Goal: Task Accomplishment & Management: Complete application form

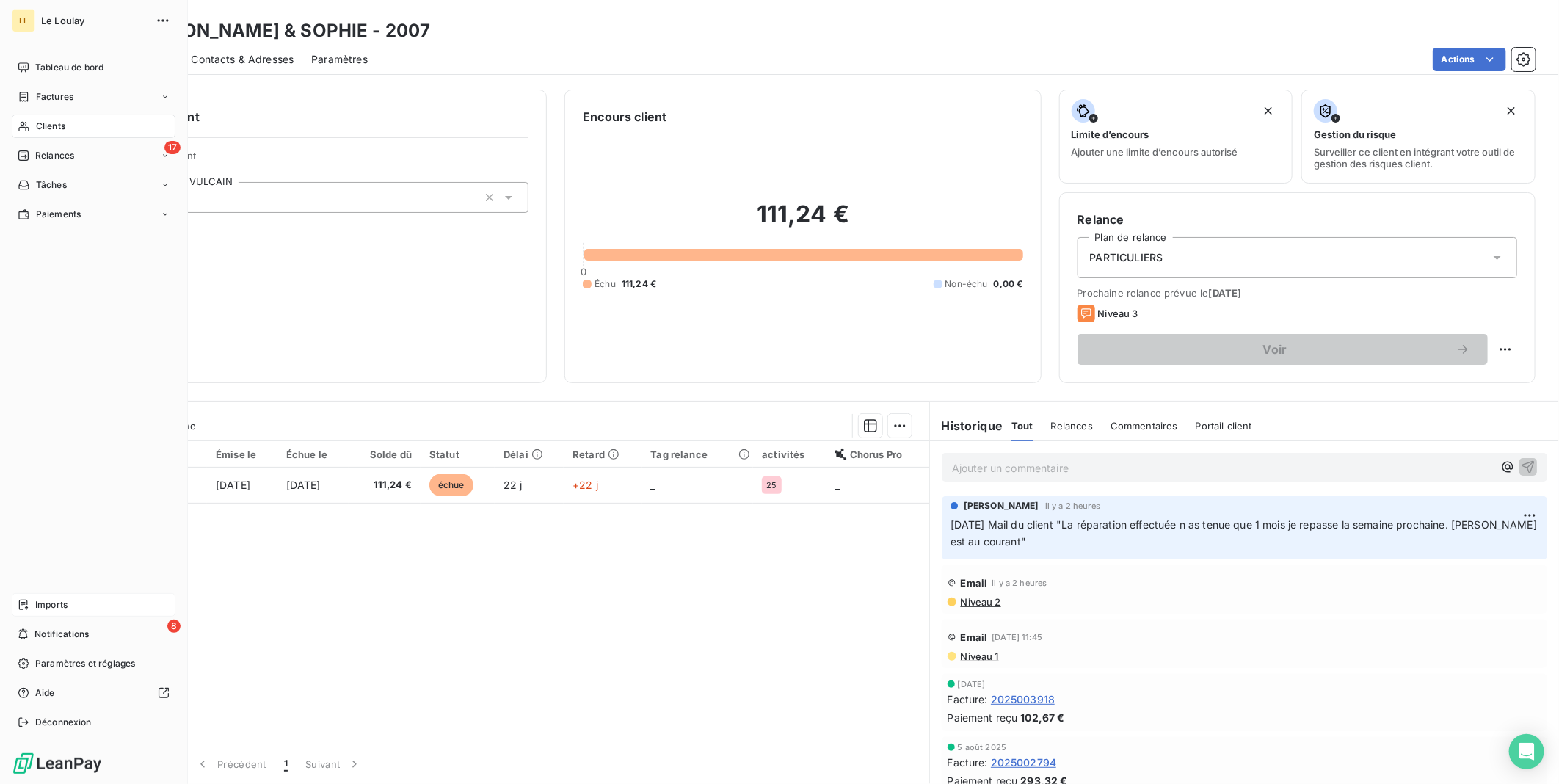
click at [80, 598] on div "Imports" at bounding box center [94, 604] width 164 height 23
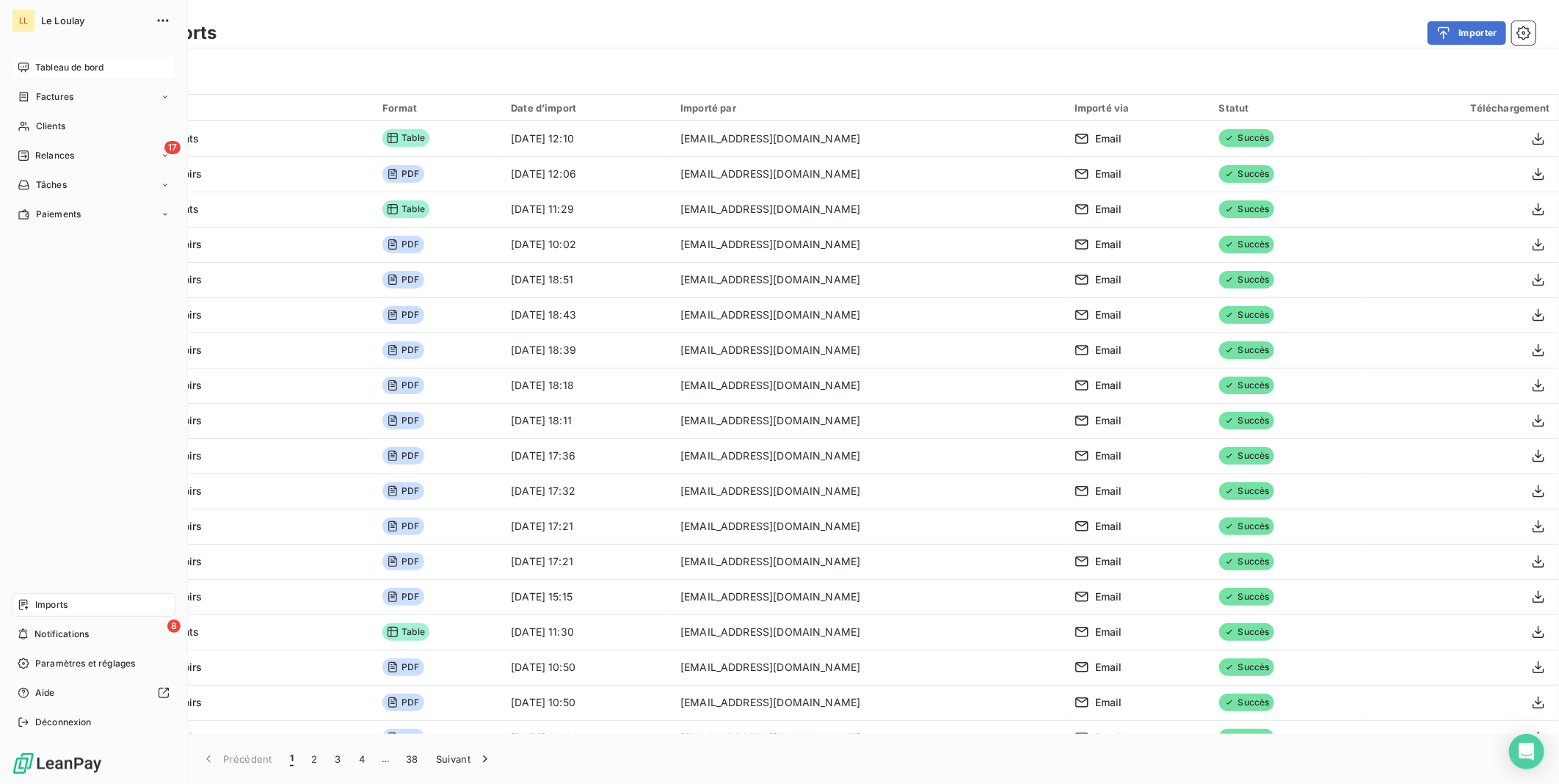
click at [38, 65] on span "Tableau de bord" at bounding box center [70, 68] width 69 height 13
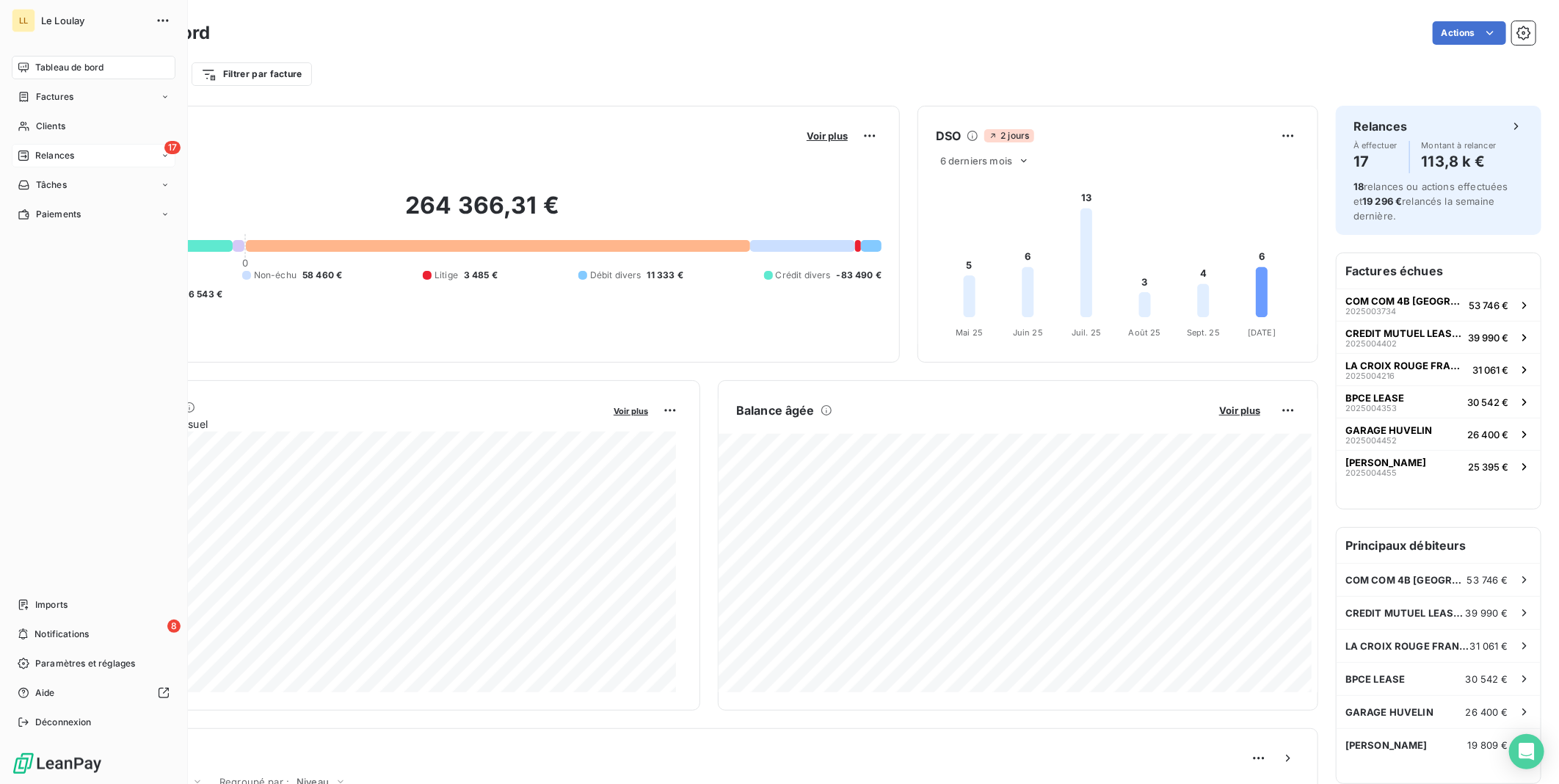
click at [53, 150] on span "Relances" at bounding box center [55, 156] width 39 height 13
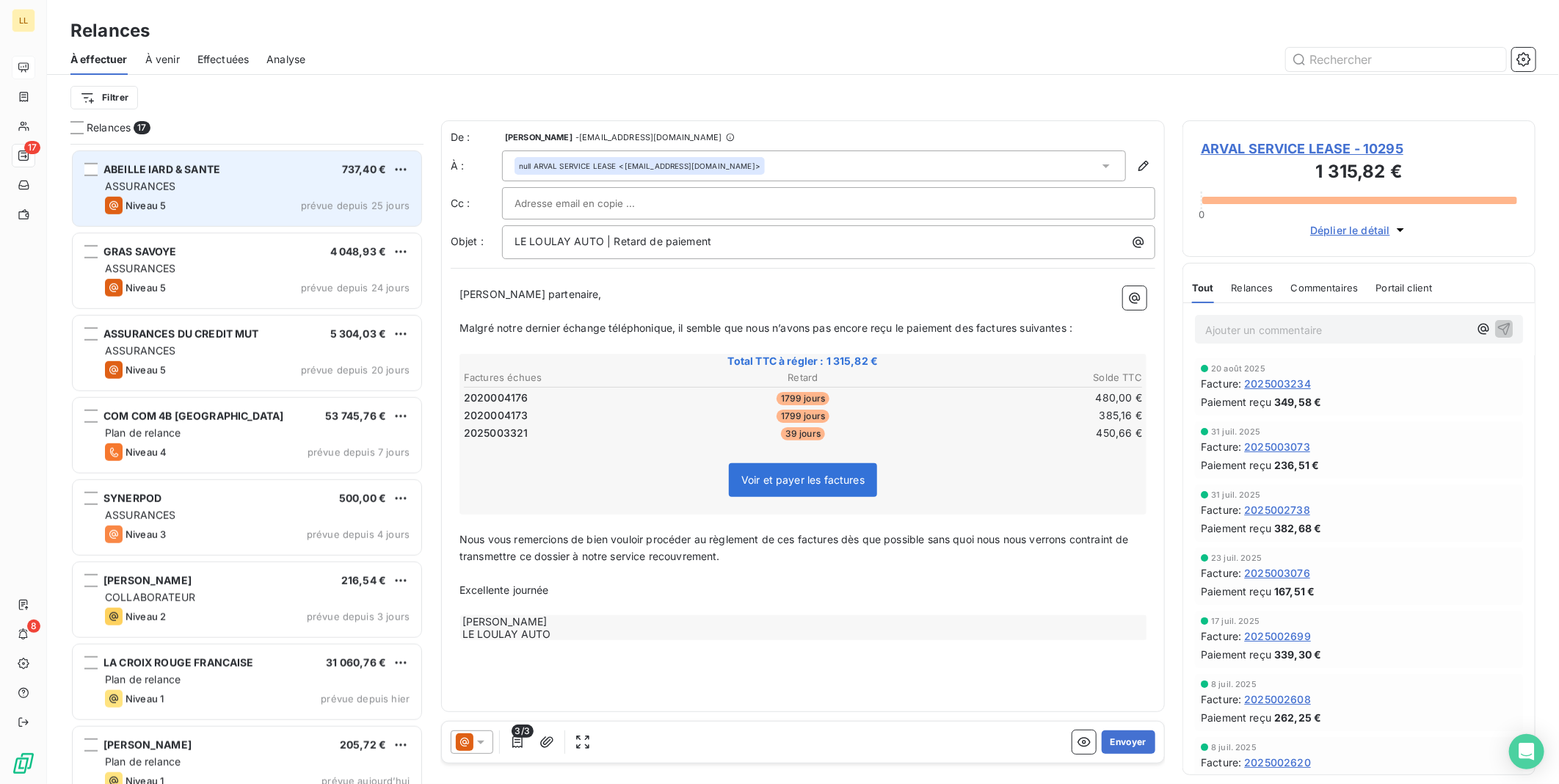
scroll to position [757, 0]
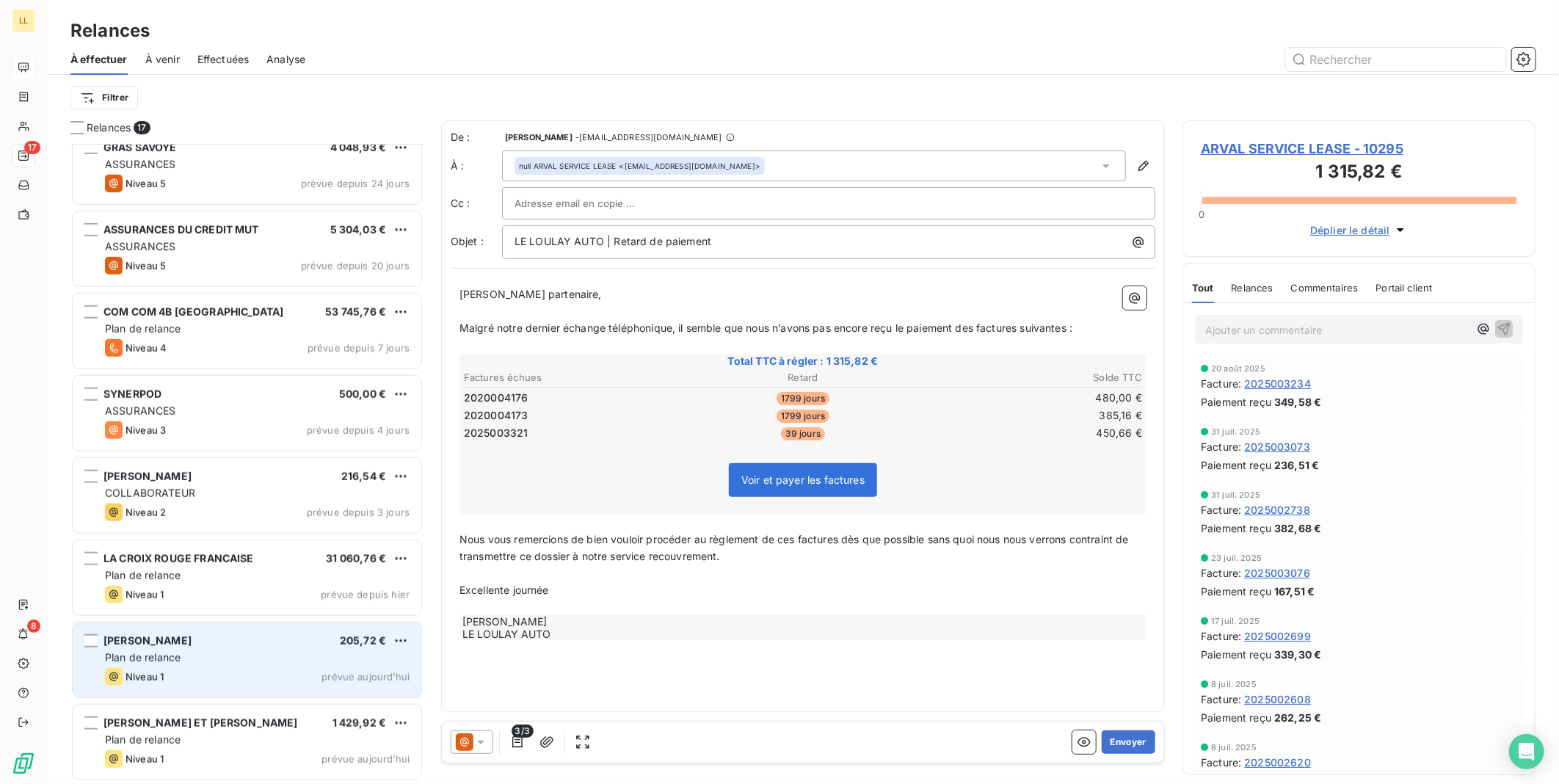
click at [256, 658] on div "Plan de relance" at bounding box center [257, 658] width 305 height 15
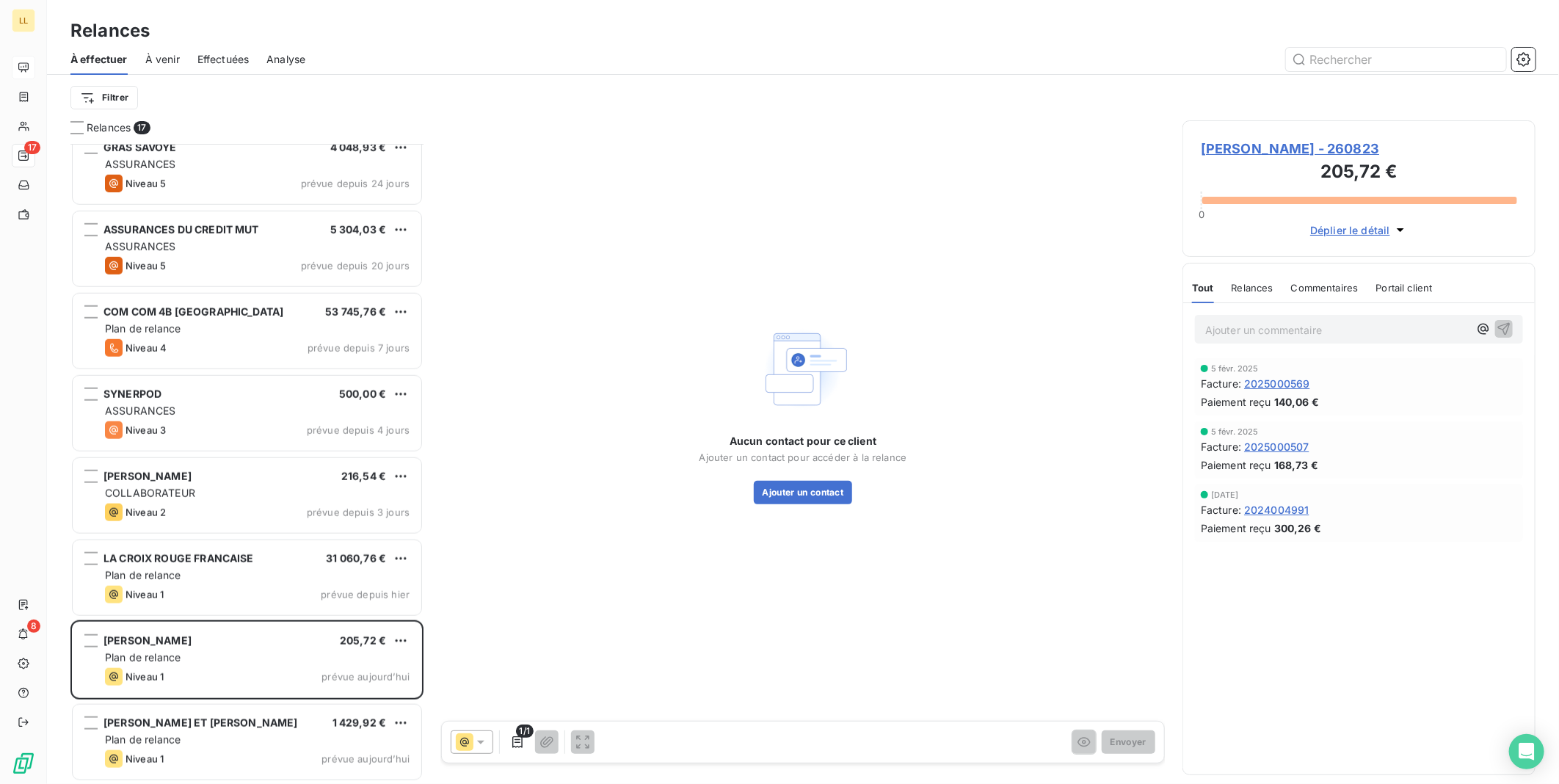
click at [1276, 150] on span "[PERSON_NAME] - 260823" at bounding box center [1359, 148] width 316 height 19
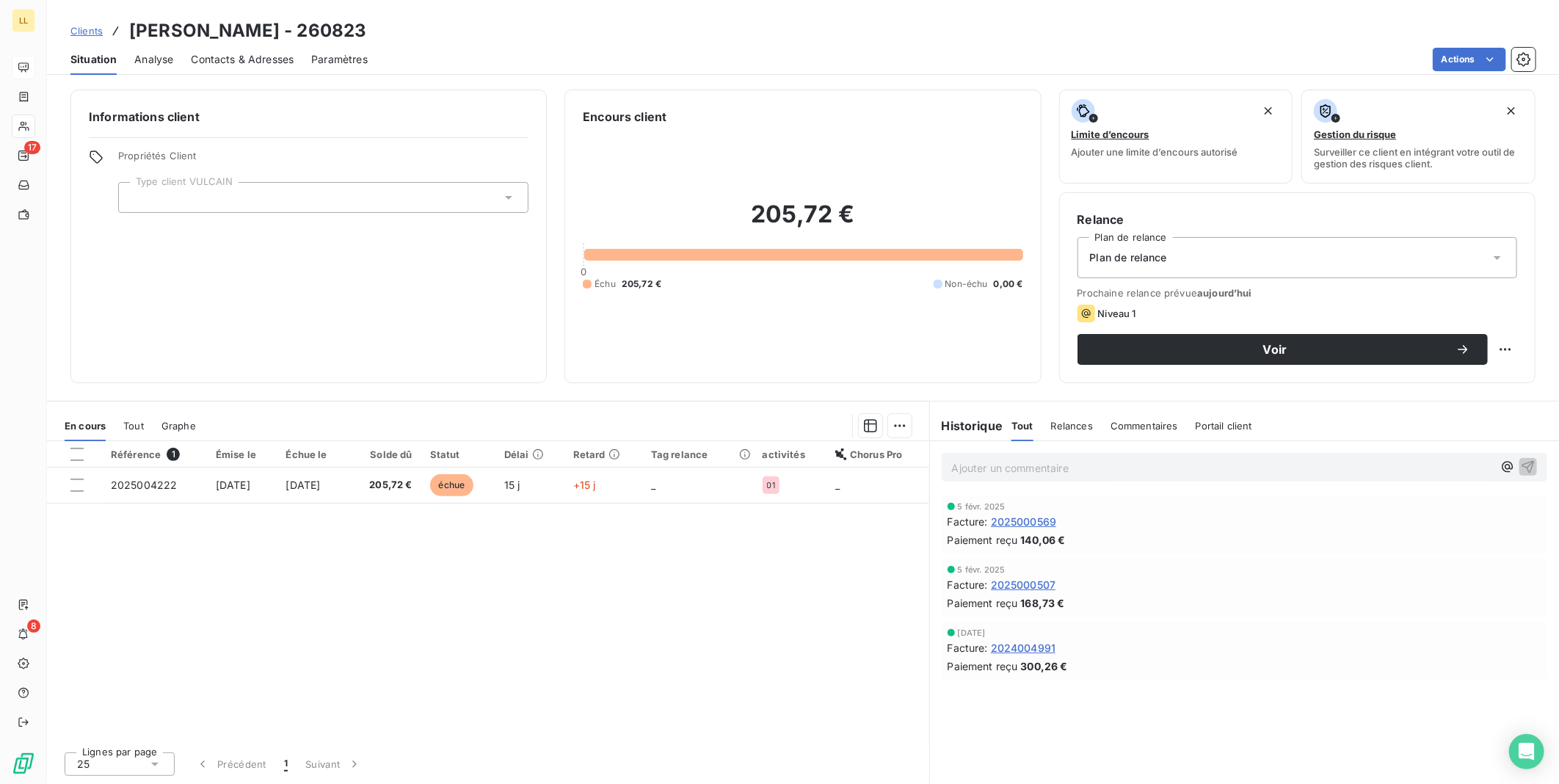
click at [1498, 259] on icon at bounding box center [1498, 258] width 7 height 4
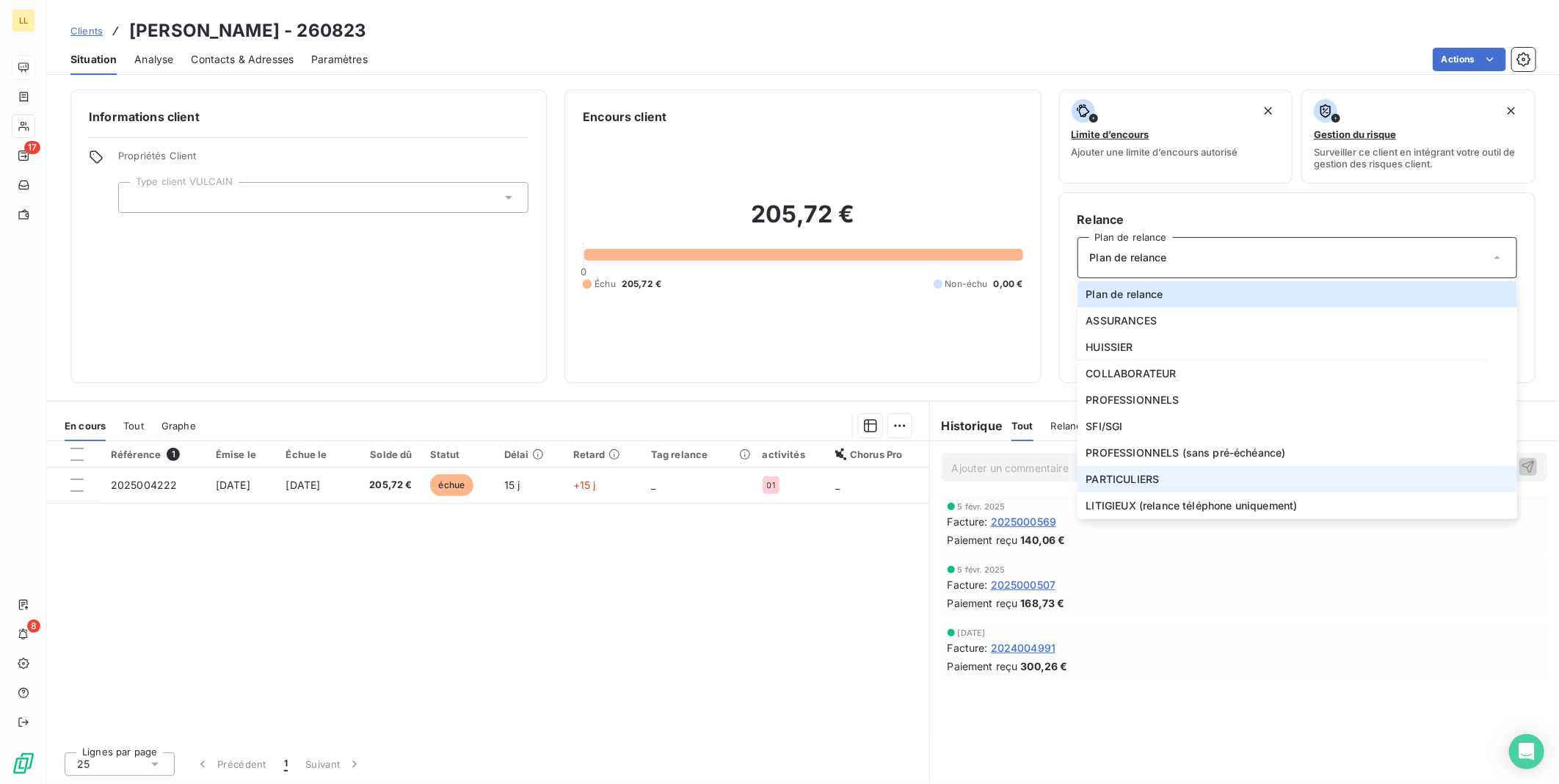
click at [1116, 482] on span "PARTICULIERS" at bounding box center [1122, 479] width 73 height 15
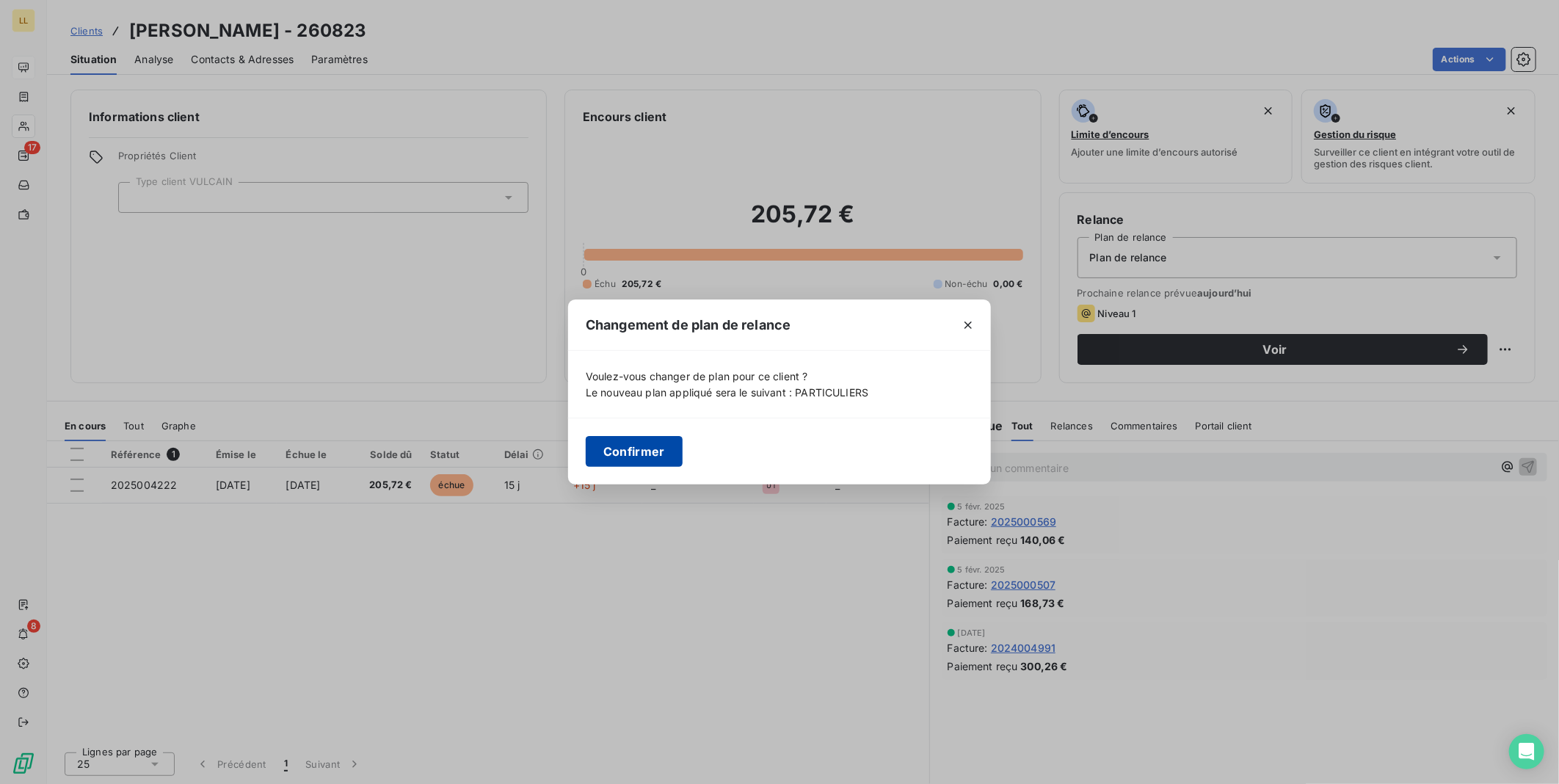
click at [654, 457] on button "Confirmer" at bounding box center [634, 450] width 97 height 31
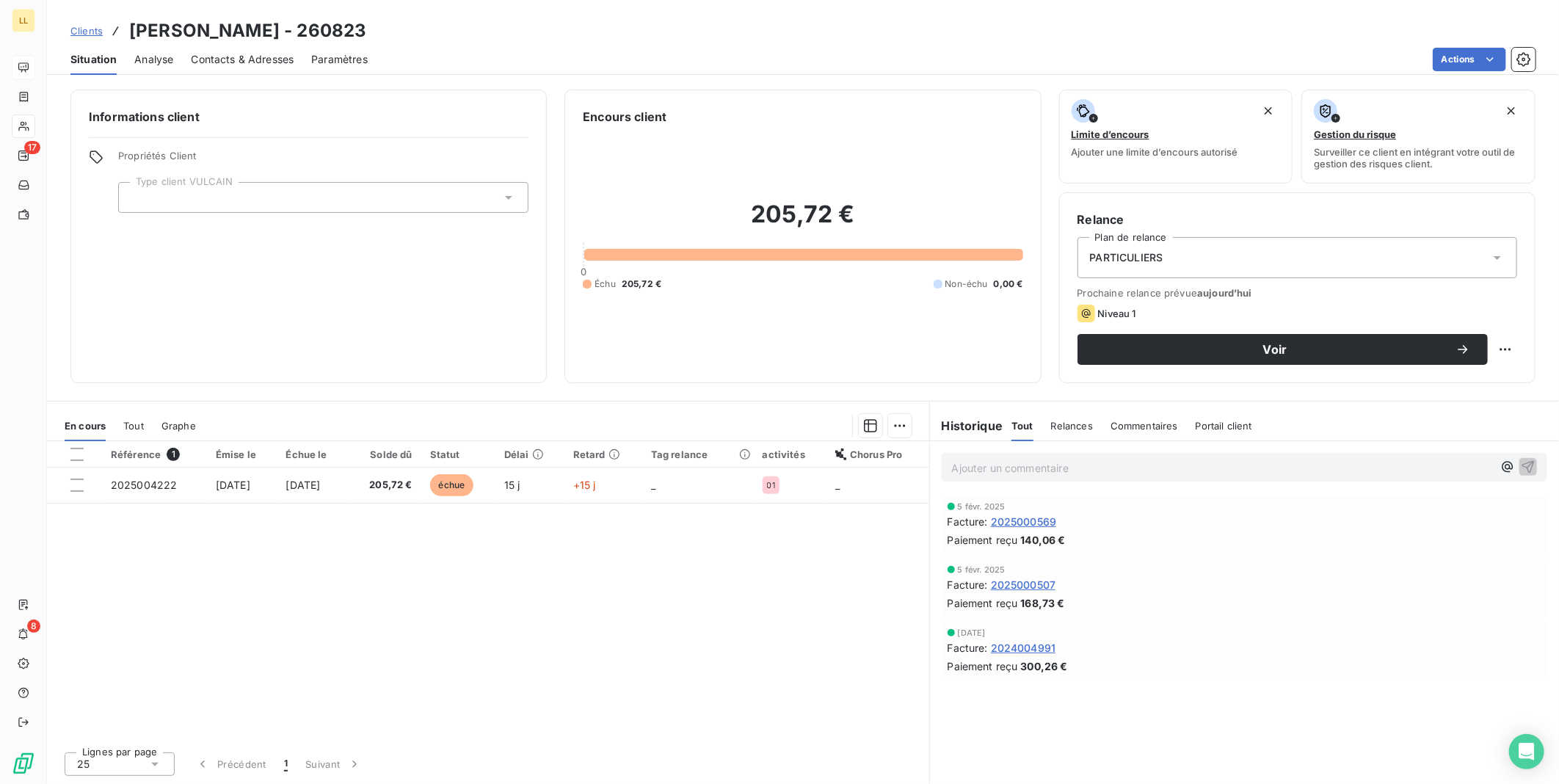
click at [510, 199] on icon at bounding box center [509, 197] width 15 height 15
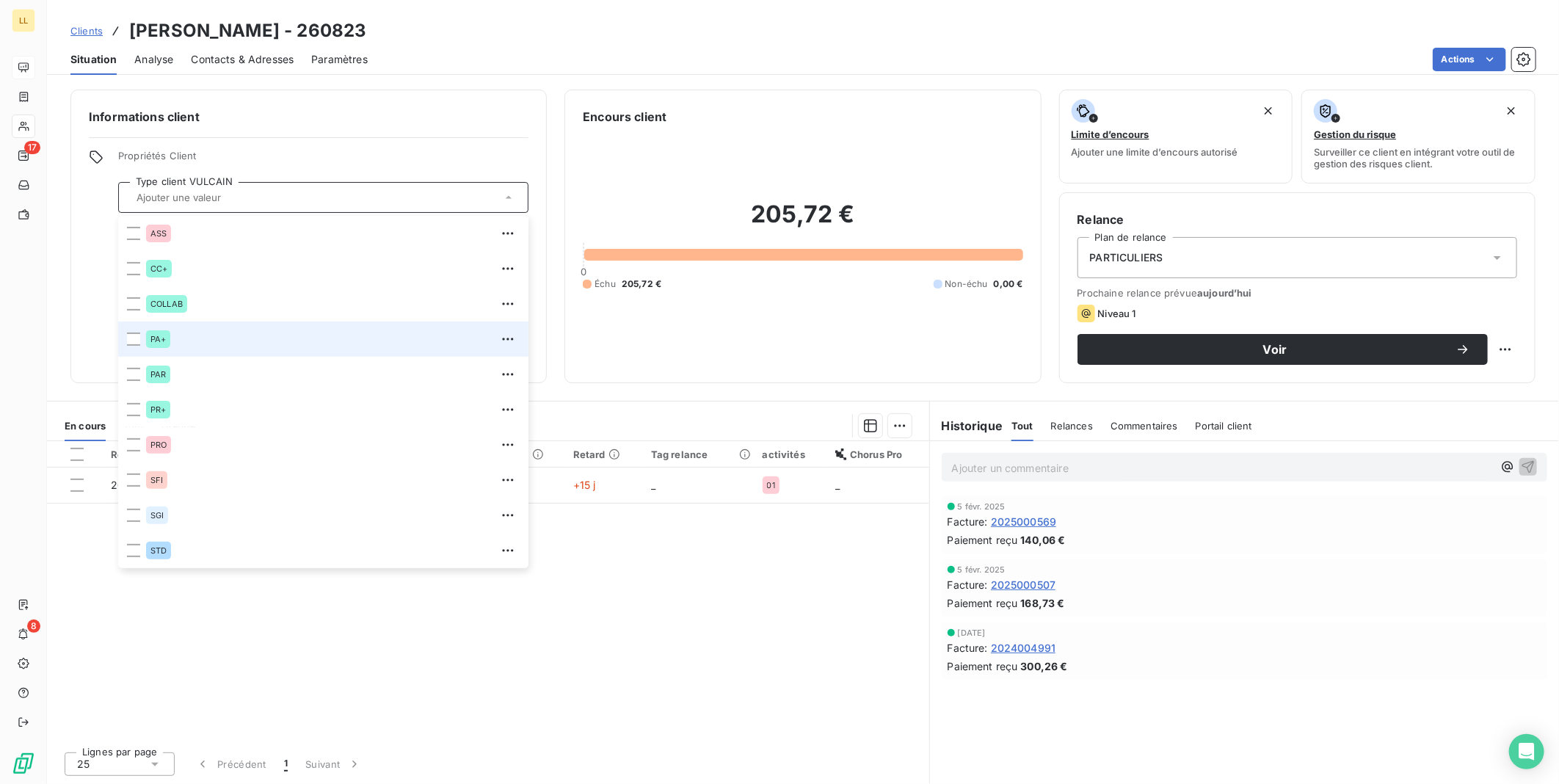
drag, startPoint x: 133, startPoint y: 343, endPoint x: 149, endPoint y: 343, distance: 16.0
click at [134, 343] on div at bounding box center [133, 339] width 13 height 13
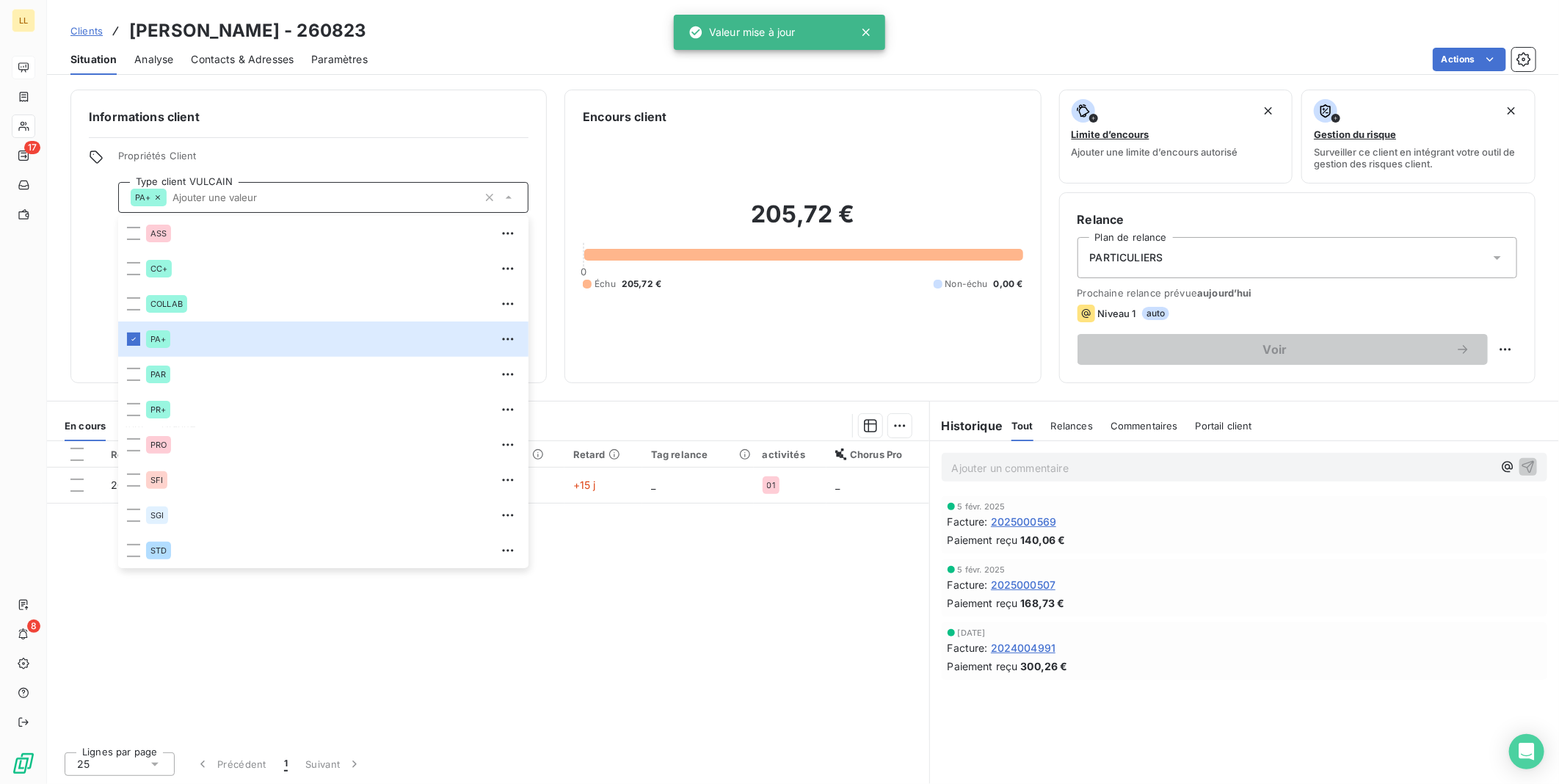
click at [228, 56] on span "Contacts & Adresses" at bounding box center [242, 59] width 103 height 15
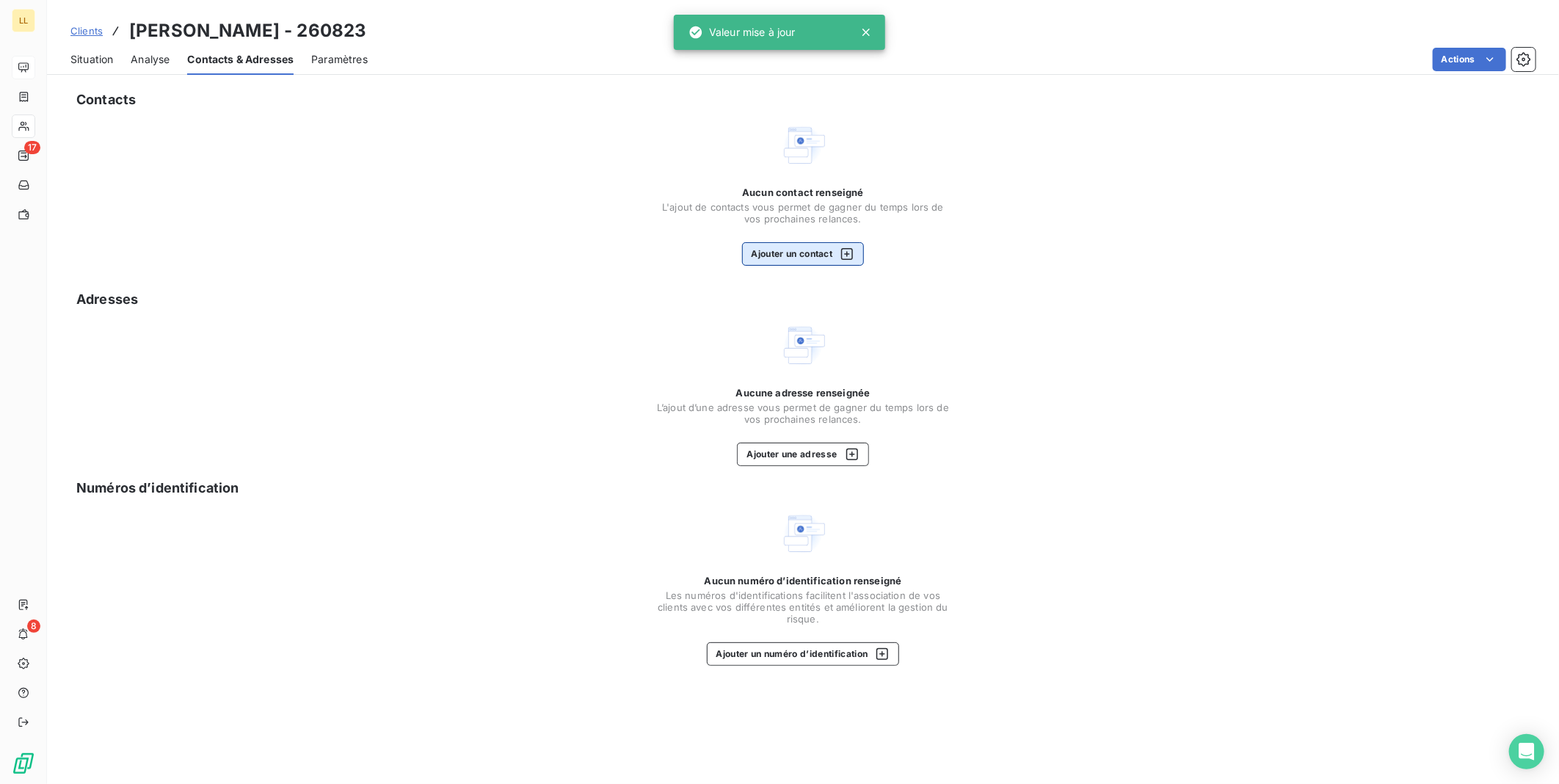
click at [821, 252] on button "Ajouter un contact" at bounding box center [804, 253] width 122 height 23
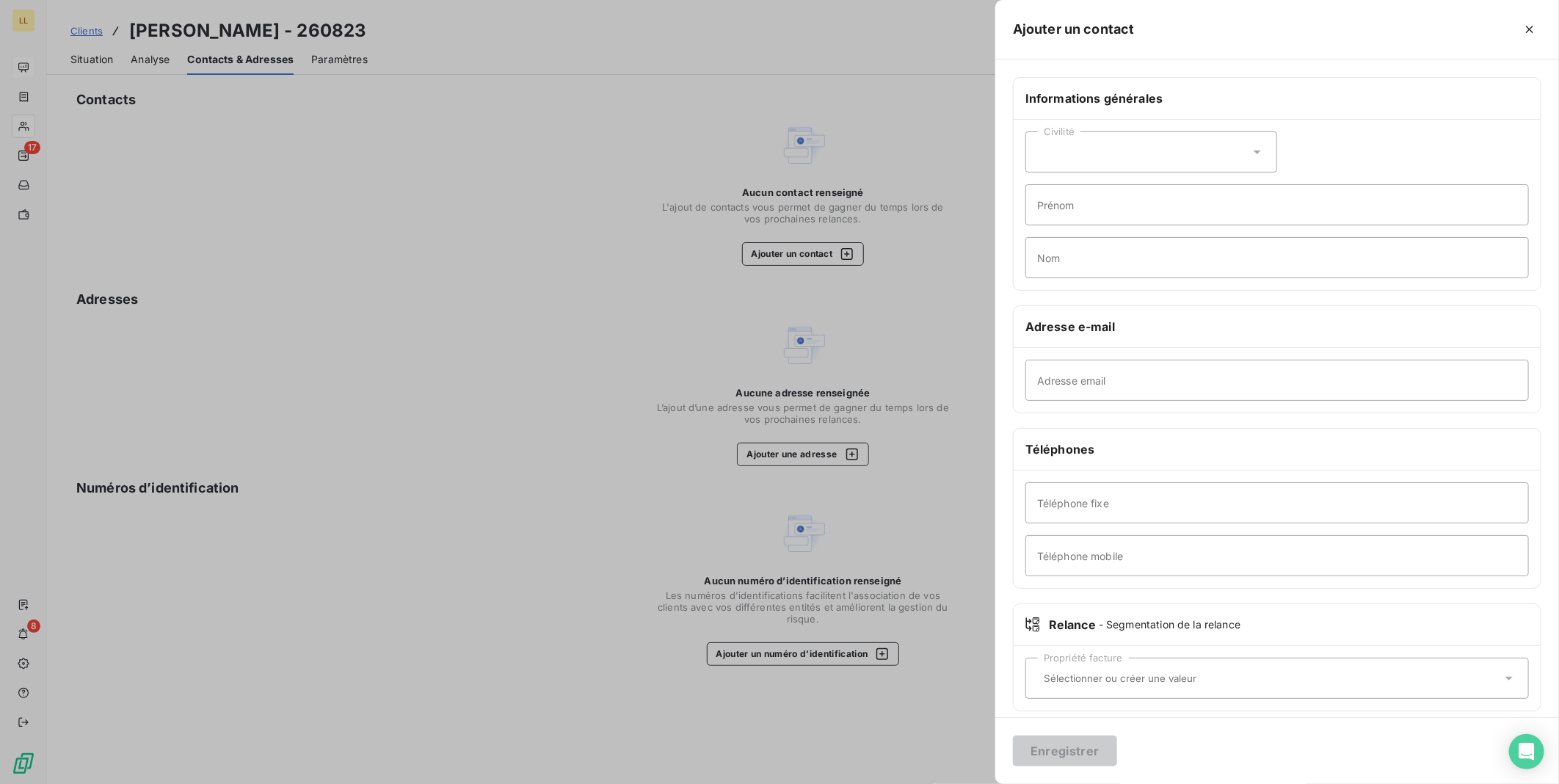
click at [1167, 158] on div "Civilité" at bounding box center [1151, 152] width 252 height 41
click at [1068, 217] on span "Monsieur" at bounding box center [1077, 215] width 44 height 14
click at [1101, 211] on input "Prénom" at bounding box center [1276, 205] width 503 height 41
type input "[PERSON_NAME]"
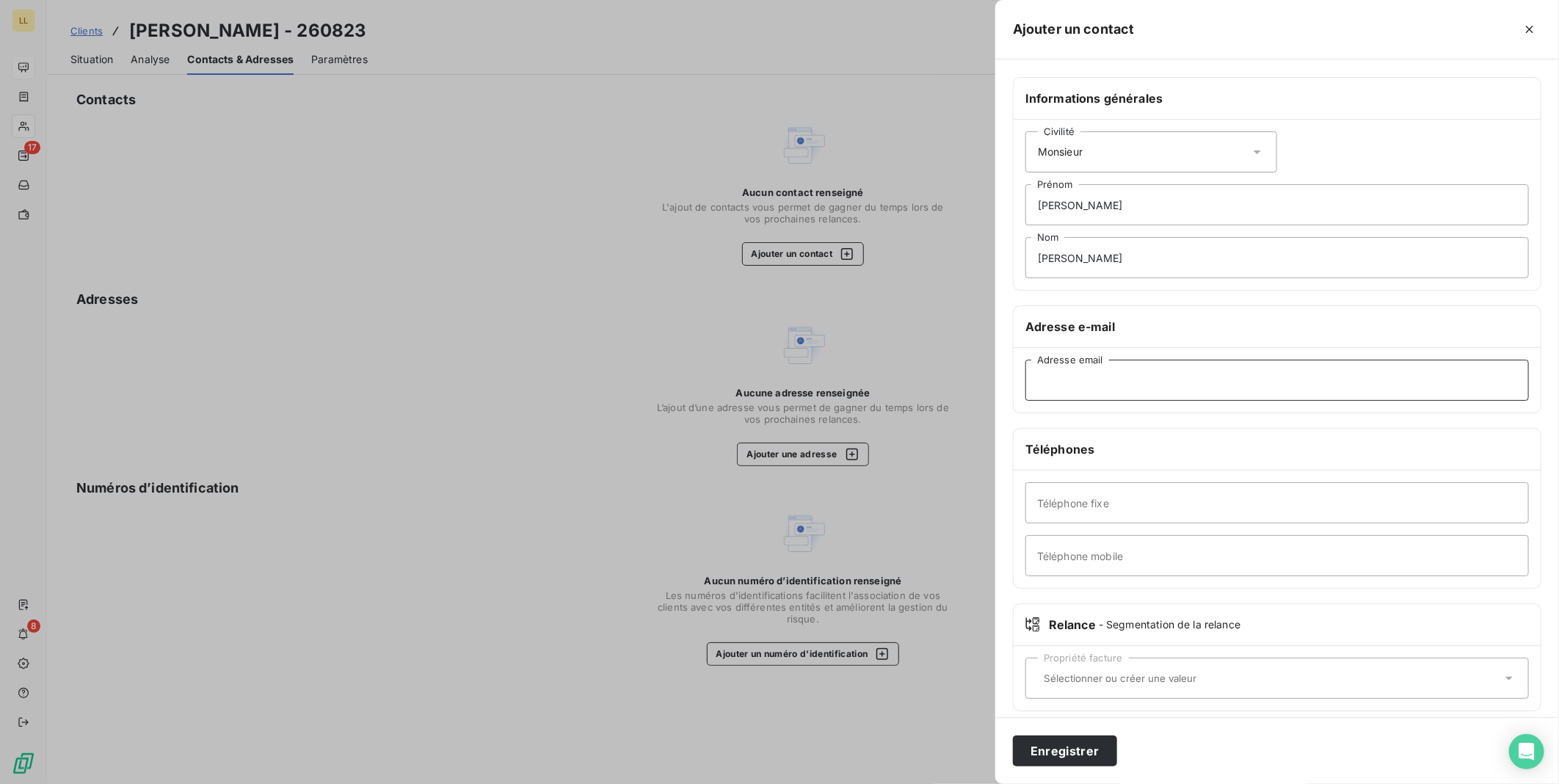
click at [1119, 386] on input "Adresse email" at bounding box center [1276, 380] width 503 height 41
paste input "[EMAIL_ADDRESS][PERSON_NAME][DOMAIN_NAME]"
type input "[EMAIL_ADDRESS][PERSON_NAME][DOMAIN_NAME]"
click at [1078, 756] on button "Enregistrer" at bounding box center [1065, 751] width 104 height 31
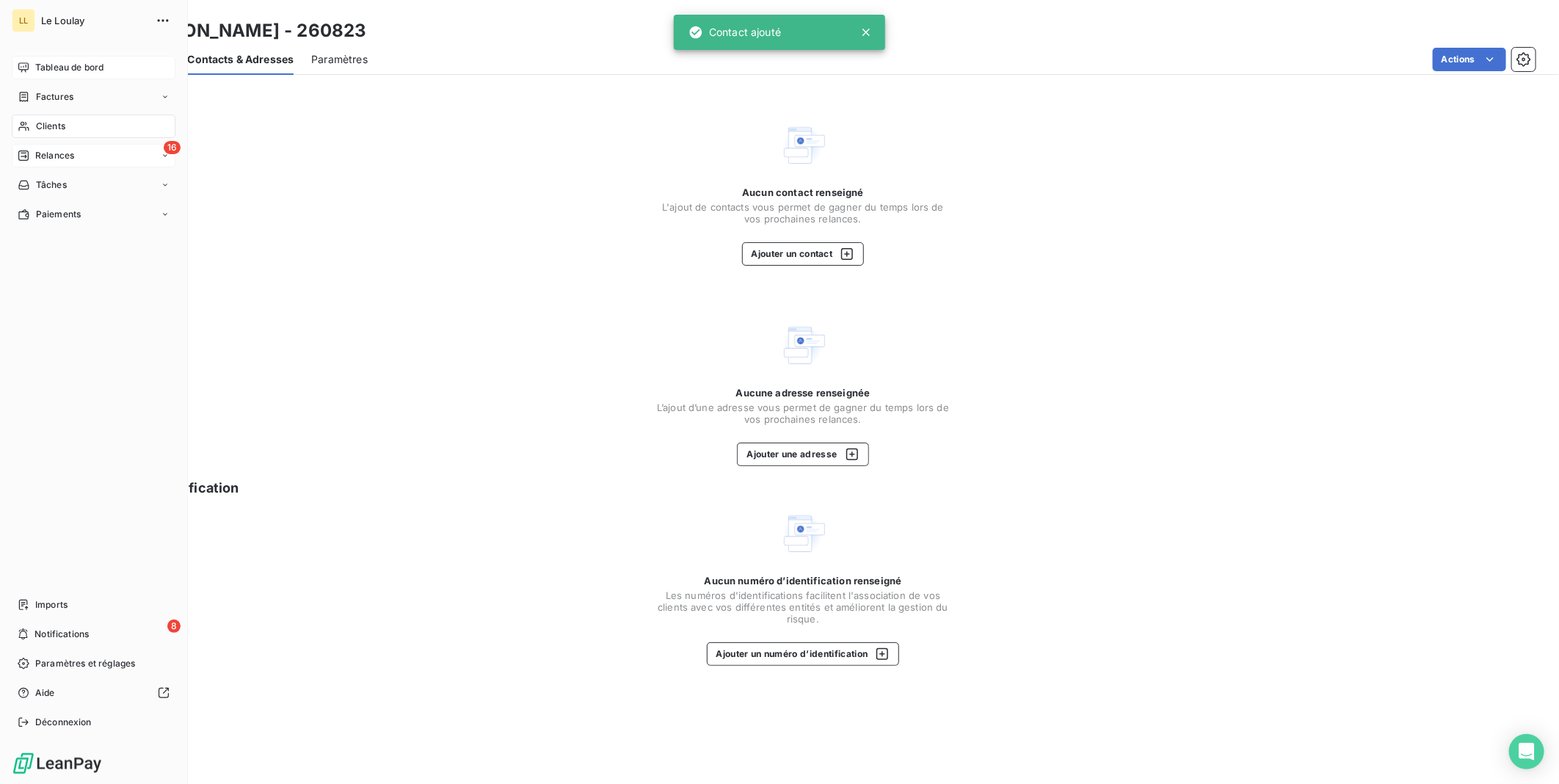
click at [35, 158] on span "Relances" at bounding box center [55, 156] width 39 height 13
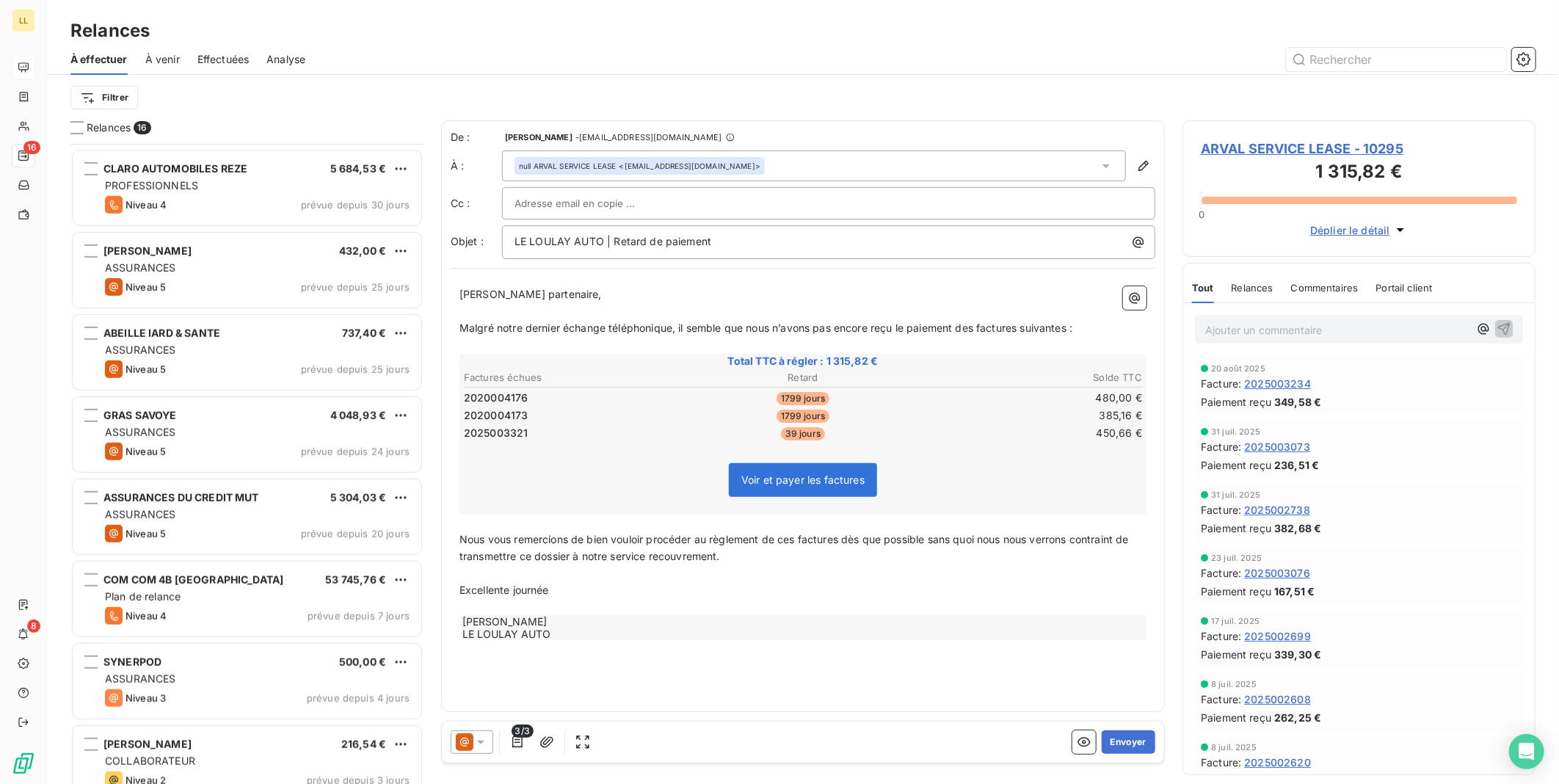
scroll to position [676, 0]
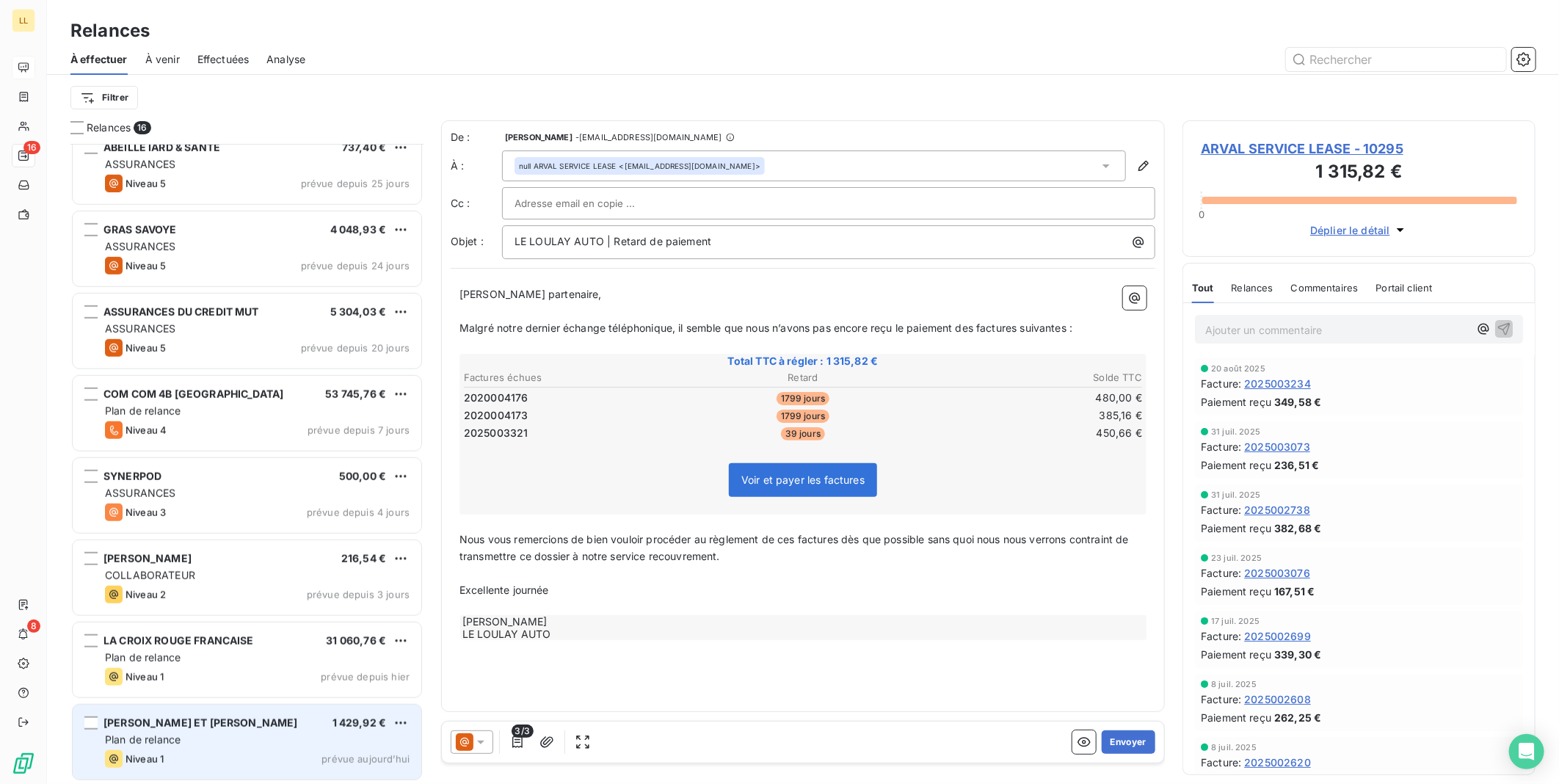
click at [230, 751] on div "Niveau 1 prévue aujourd’hui" at bounding box center [257, 758] width 305 height 18
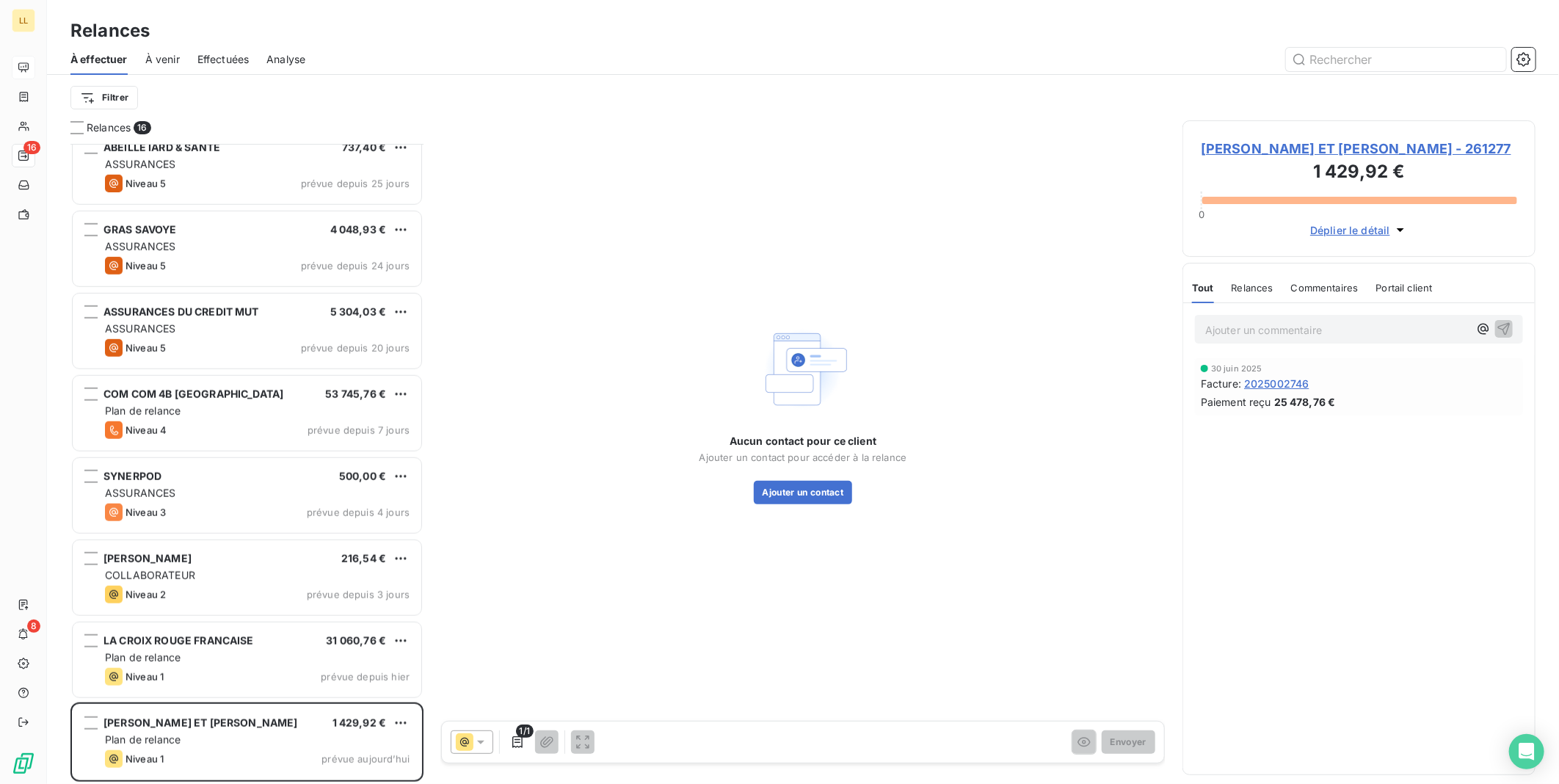
click at [1223, 149] on span "[PERSON_NAME] ET [PERSON_NAME] - 261277" at bounding box center [1359, 148] width 316 height 19
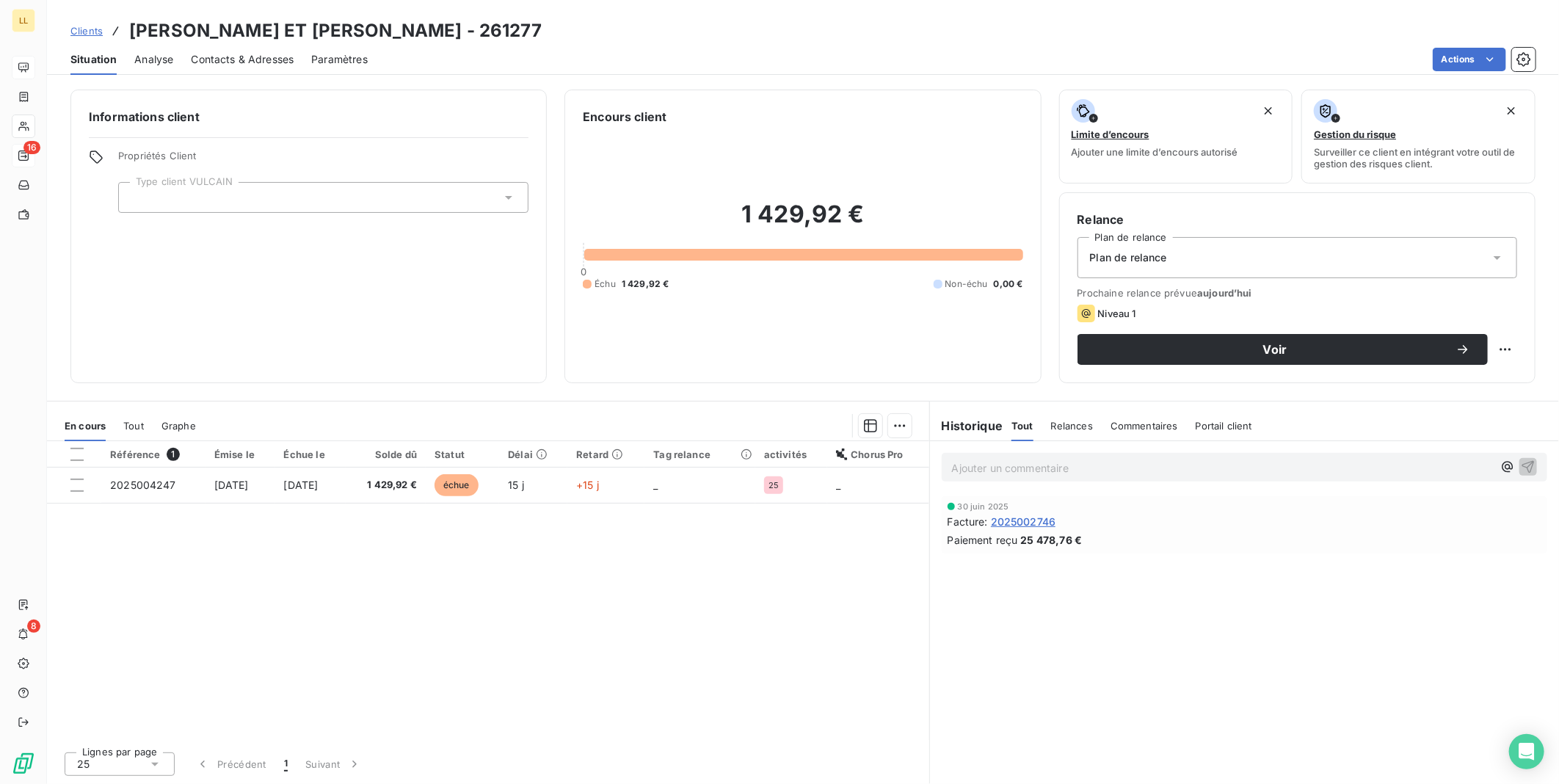
click at [1183, 262] on div "Plan de relance" at bounding box center [1298, 258] width 439 height 41
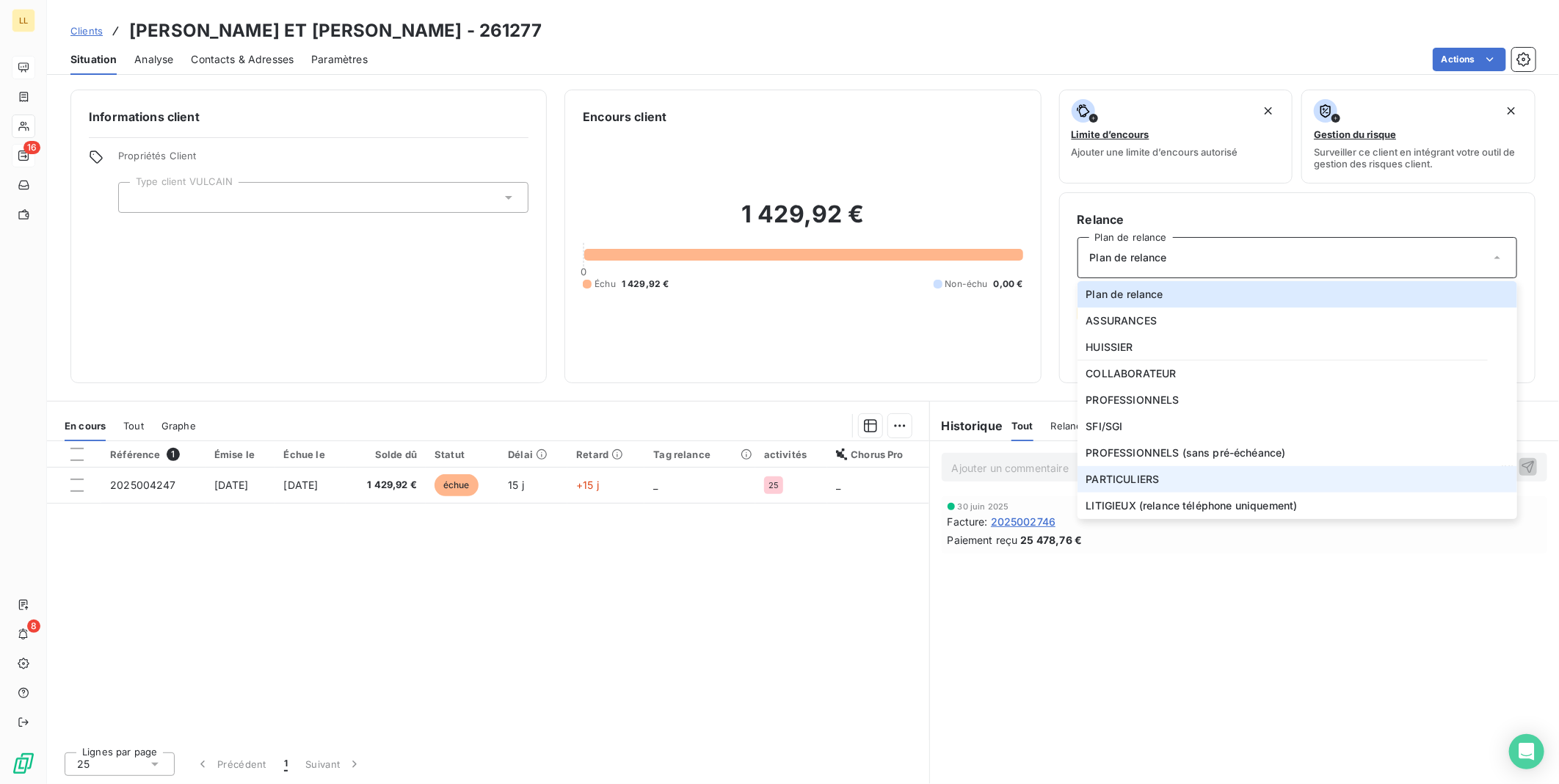
click at [1124, 478] on span "PARTICULIERS" at bounding box center [1122, 479] width 73 height 15
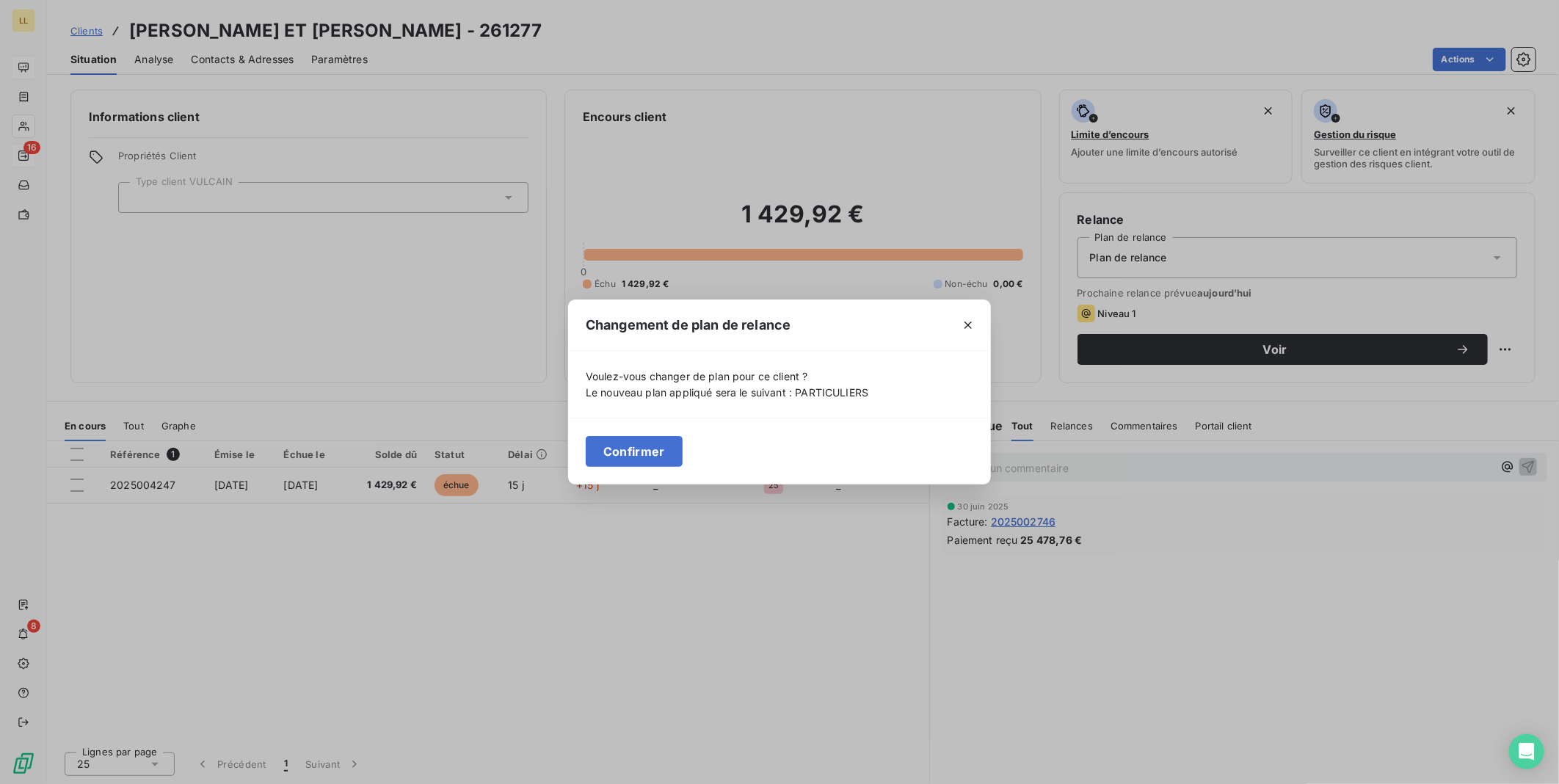
click at [656, 443] on button "Confirmer" at bounding box center [634, 450] width 97 height 31
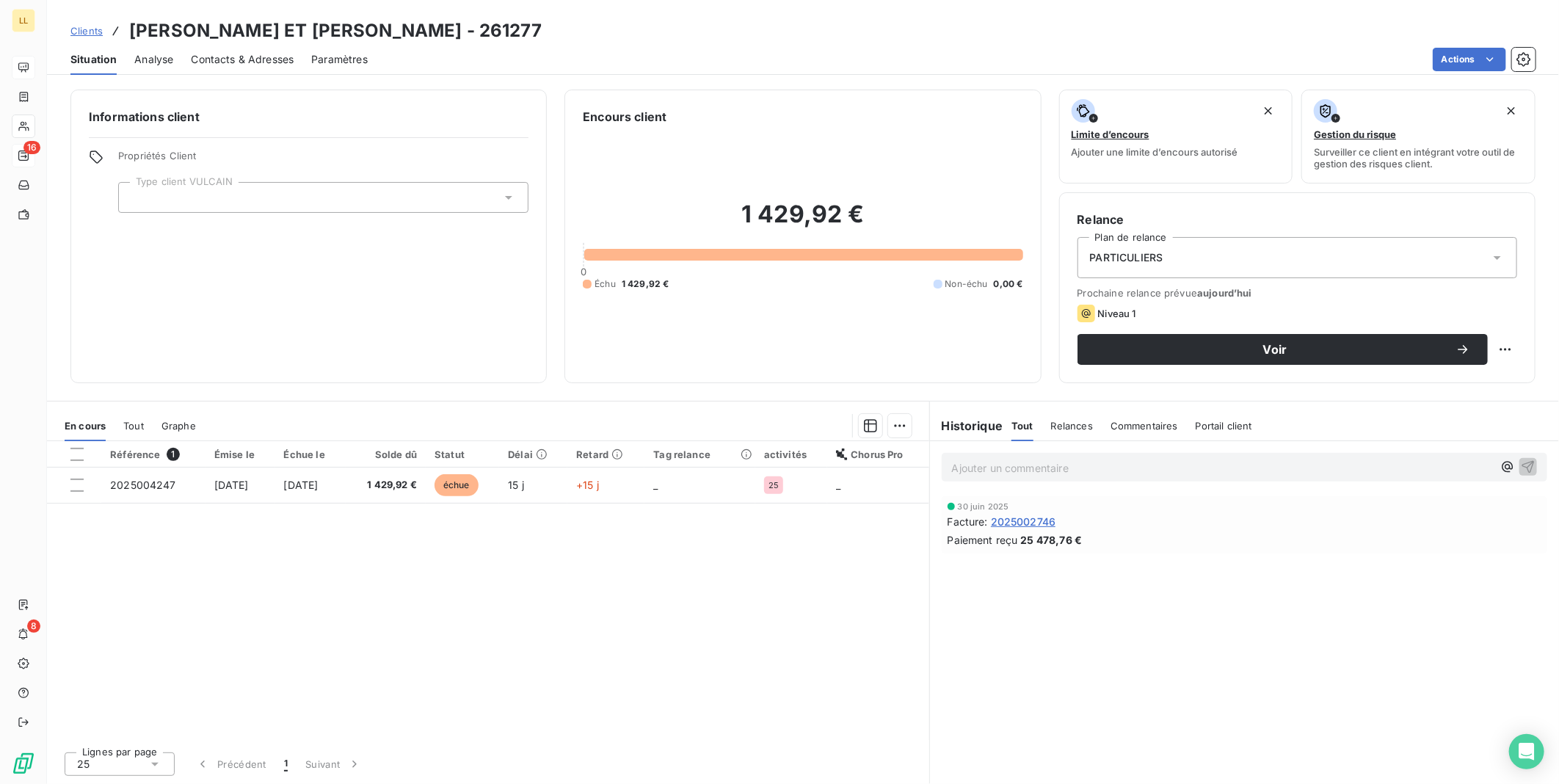
click at [510, 199] on icon at bounding box center [509, 197] width 15 height 15
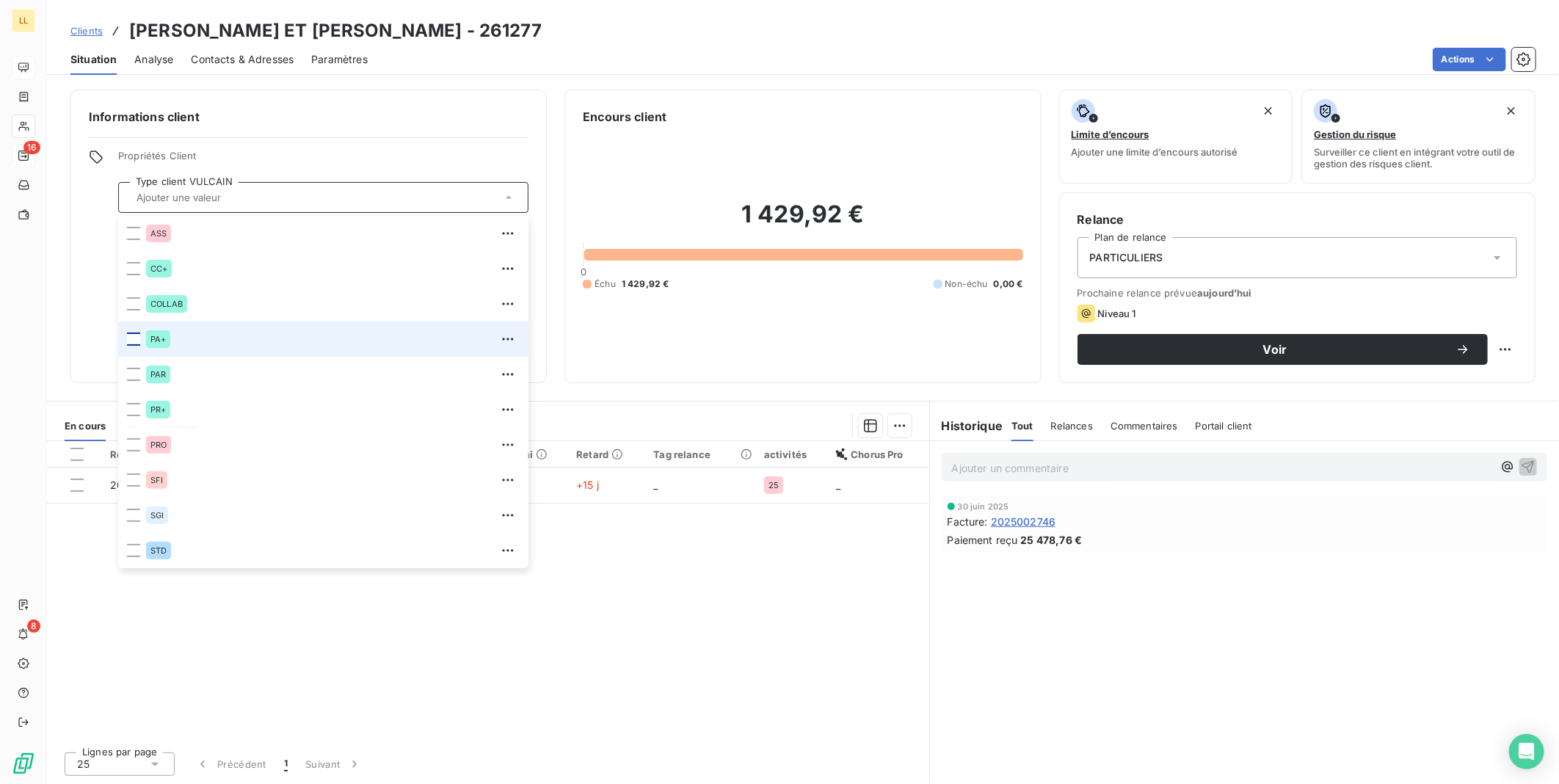
click at [133, 341] on div at bounding box center [133, 339] width 13 height 13
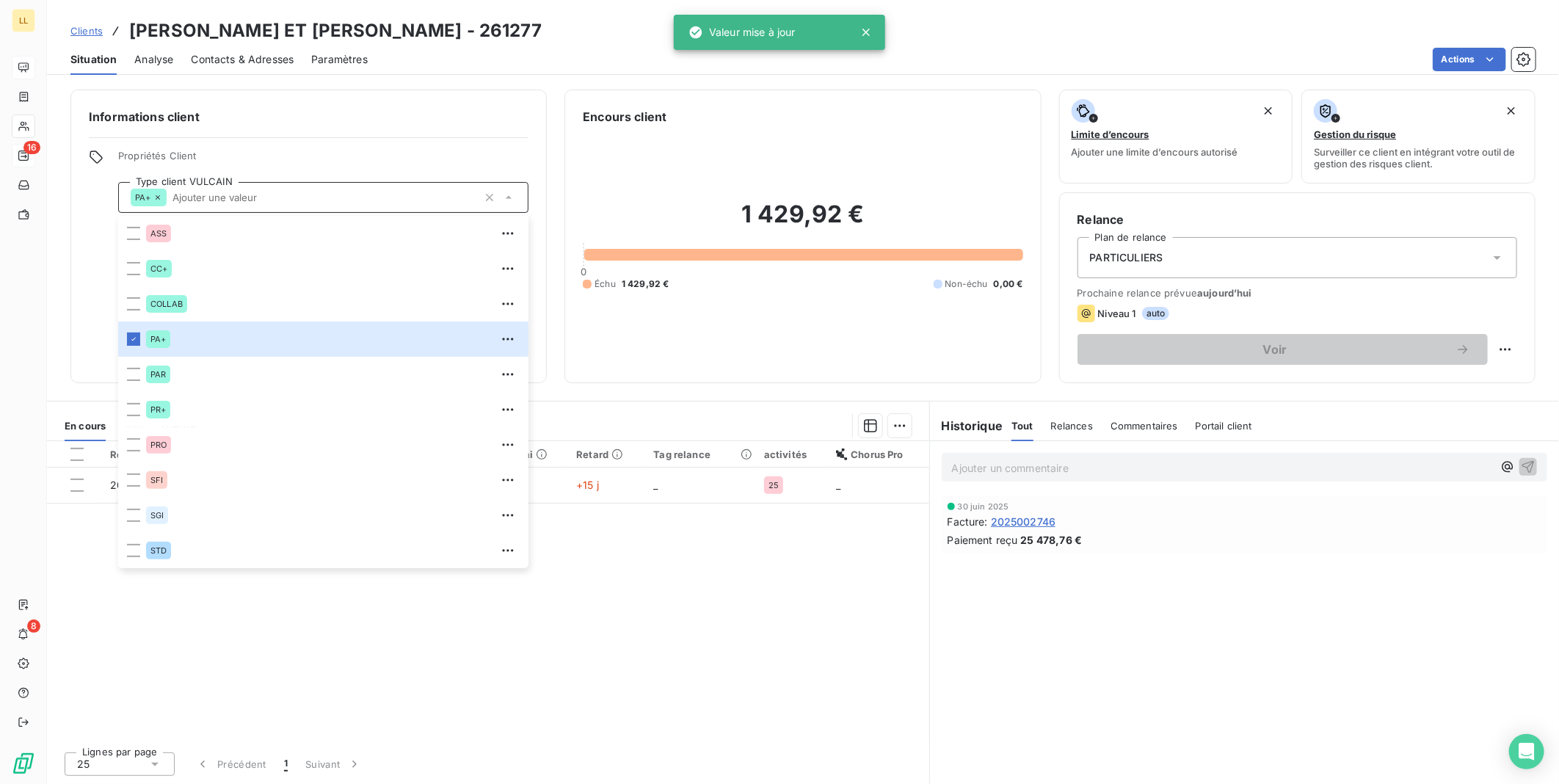
drag, startPoint x: 259, startPoint y: 610, endPoint x: 273, endPoint y: 577, distance: 35.8
click at [260, 609] on div "Référence 1 Émise le Échue le Solde dû Statut Délai Retard Tag relance activité…" at bounding box center [488, 590] width 882 height 298
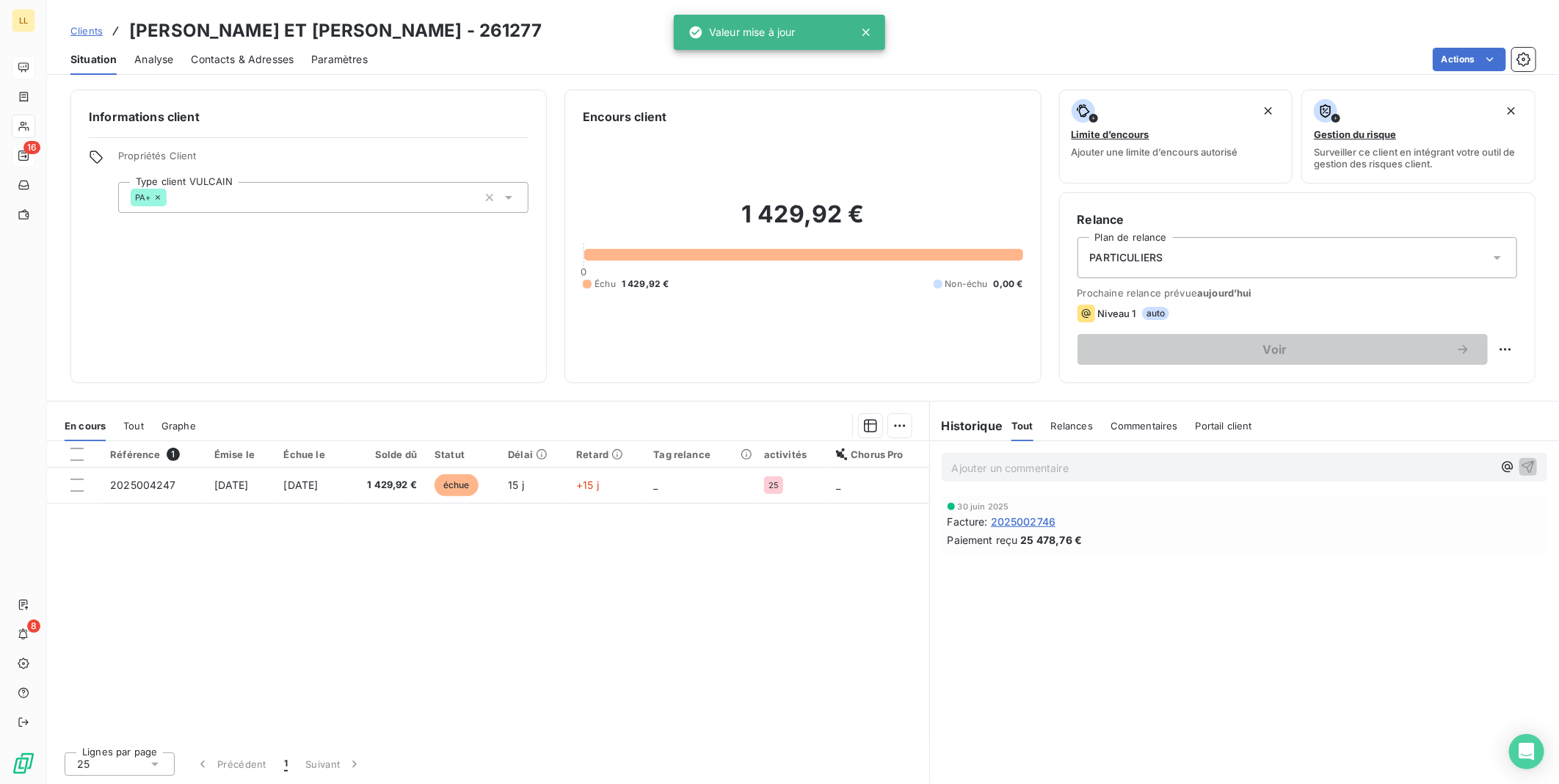
click at [209, 57] on span "Contacts & Adresses" at bounding box center [242, 59] width 103 height 15
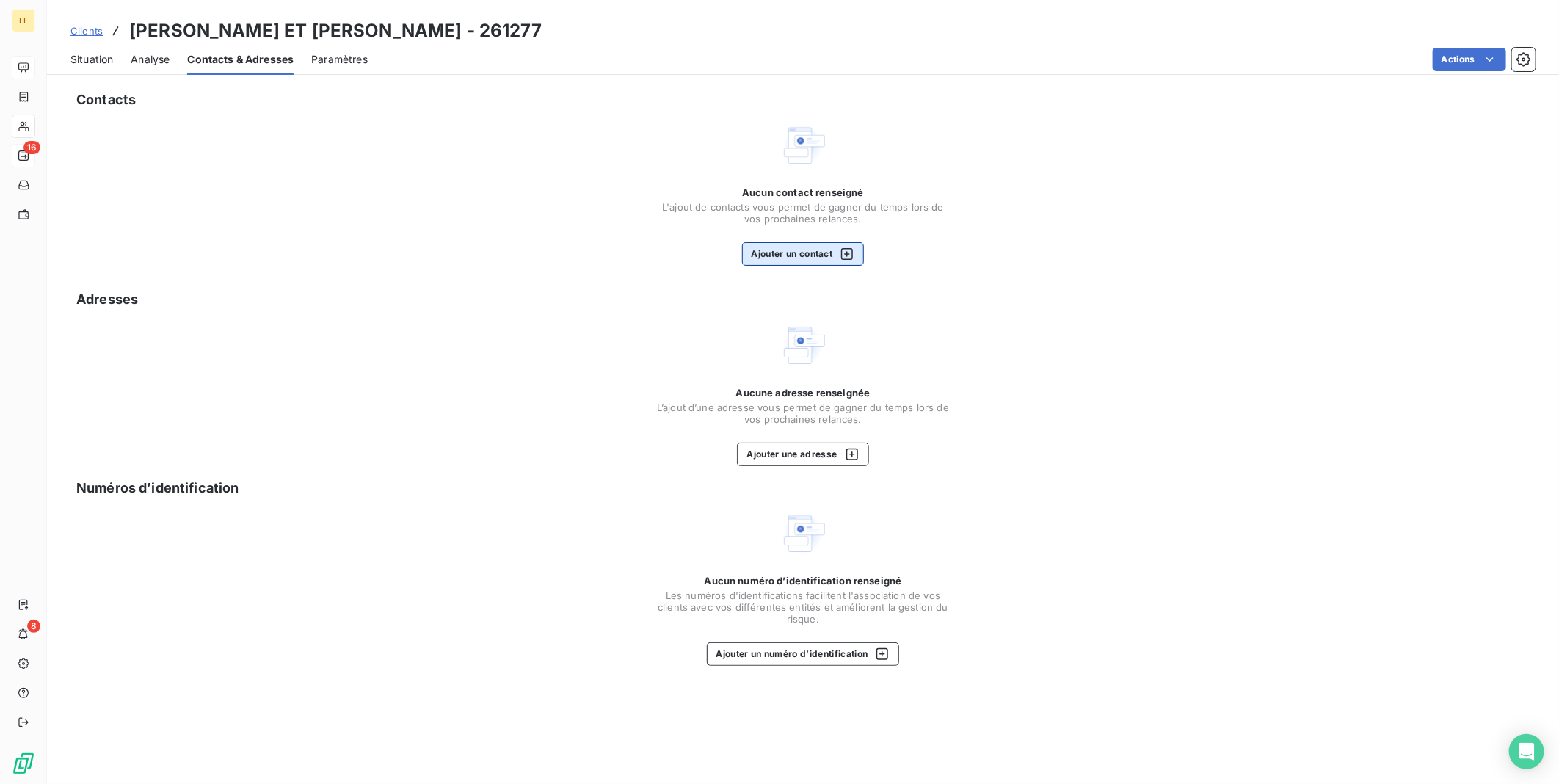
click at [786, 252] on button "Ajouter un contact" at bounding box center [804, 253] width 122 height 23
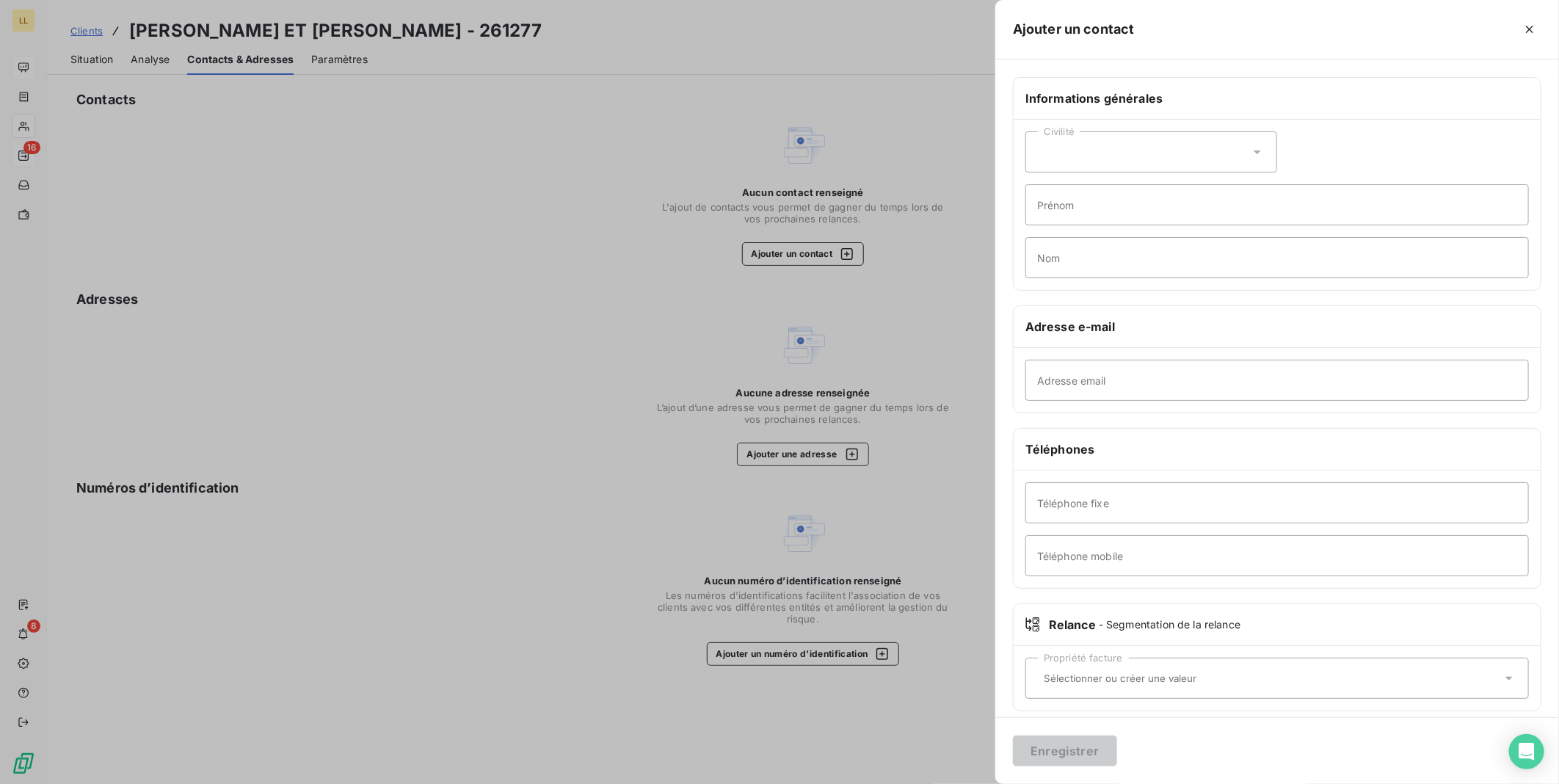
click at [1252, 155] on icon at bounding box center [1258, 152] width 15 height 15
click at [1078, 192] on span "Madame" at bounding box center [1074, 188] width 40 height 14
click at [1113, 207] on input "Prénom" at bounding box center [1276, 205] width 503 height 41
type input "MARTHE"
type input "LAHEU"
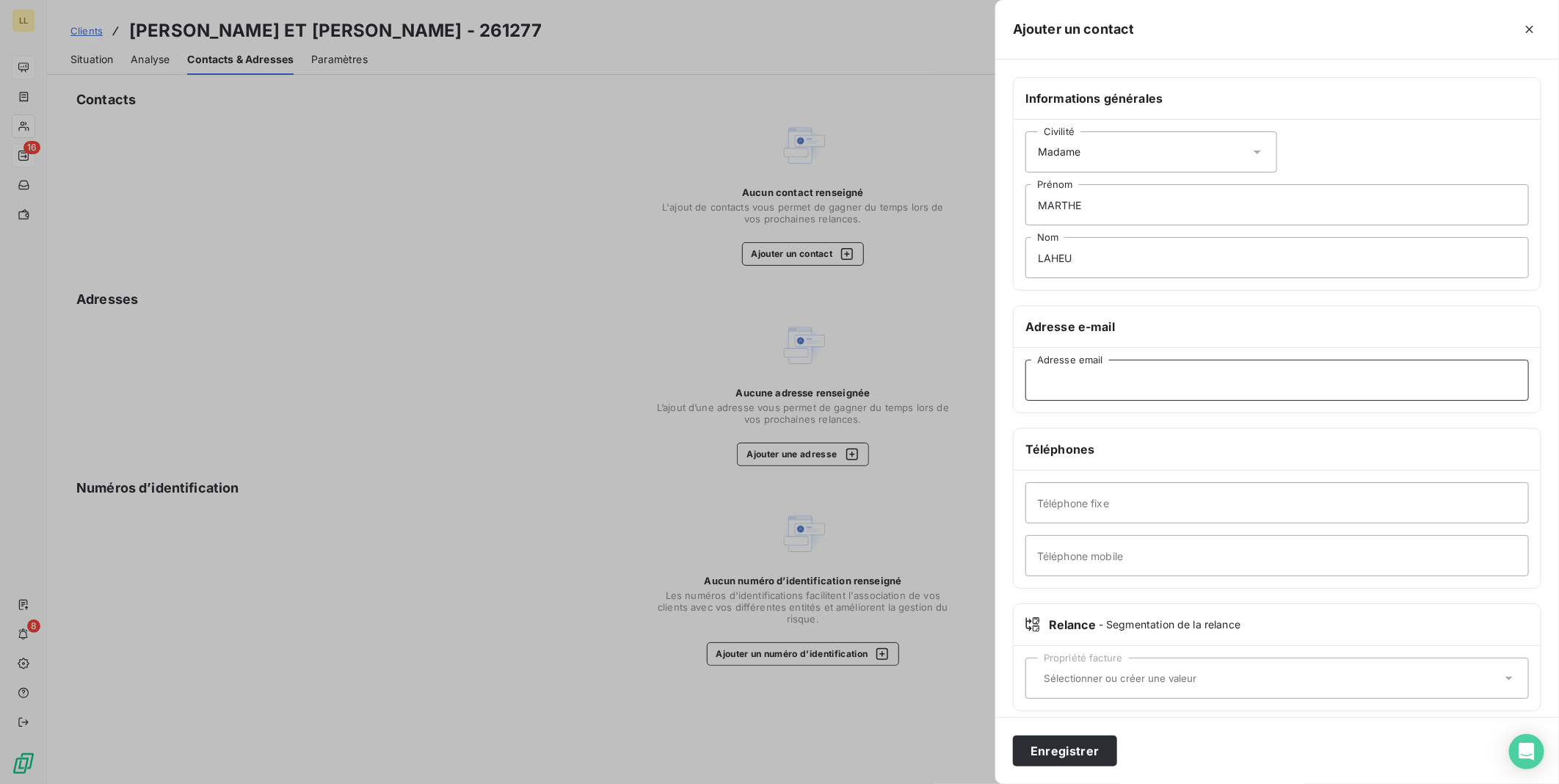
click at [1139, 386] on input "Adresse email" at bounding box center [1276, 380] width 503 height 41
paste input "[EMAIL_ADDRESS][DOMAIN_NAME]"
type input "[EMAIL_ADDRESS][DOMAIN_NAME]"
drag, startPoint x: 1116, startPoint y: 560, endPoint x: 1214, endPoint y: 552, distance: 98.3
click at [1117, 560] on input "Téléphone mobile" at bounding box center [1276, 555] width 503 height 41
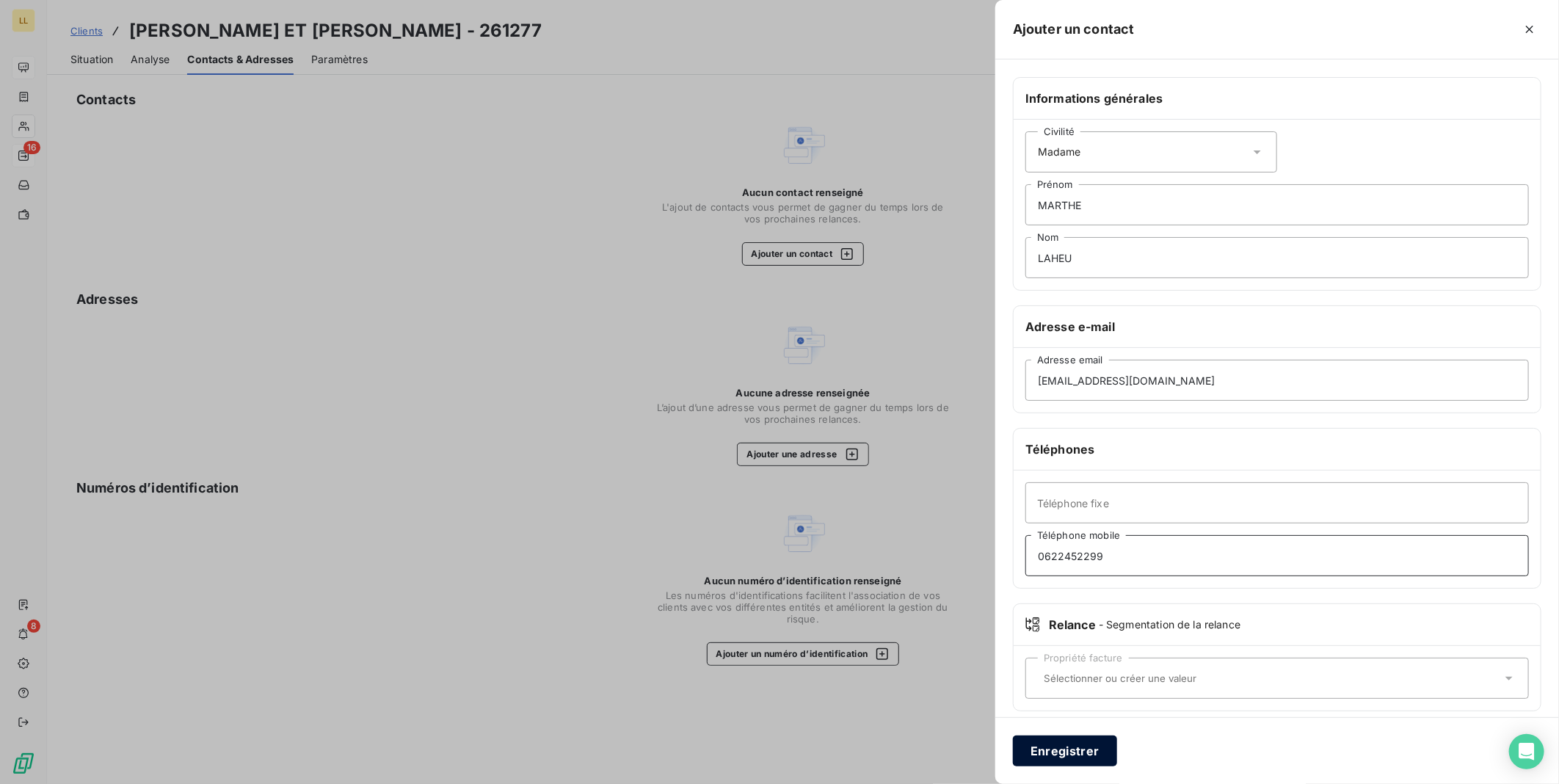
type input "0622452299"
click at [1073, 753] on button "Enregistrer" at bounding box center [1065, 751] width 104 height 31
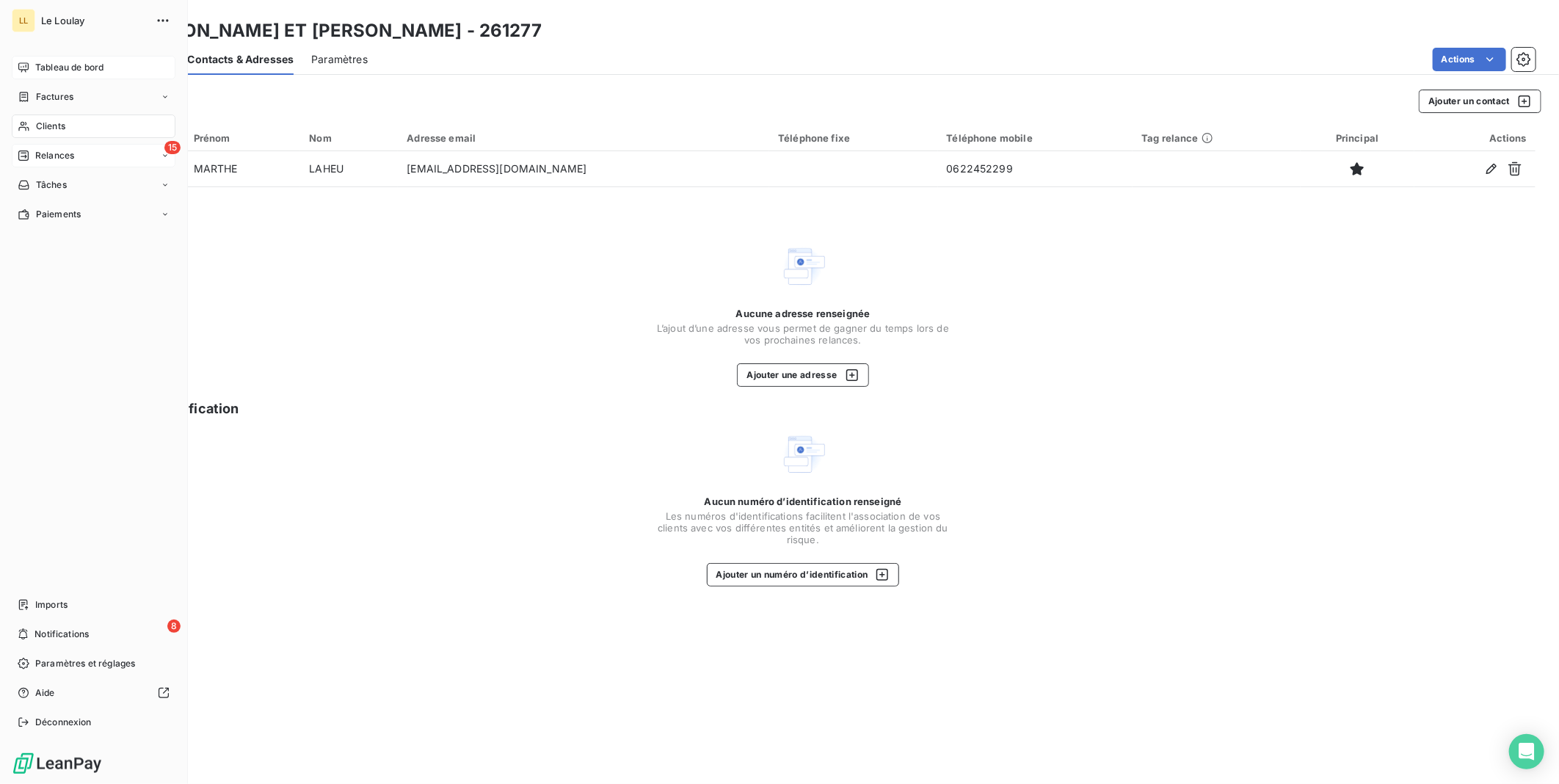
click at [44, 158] on span "Relances" at bounding box center [55, 156] width 39 height 13
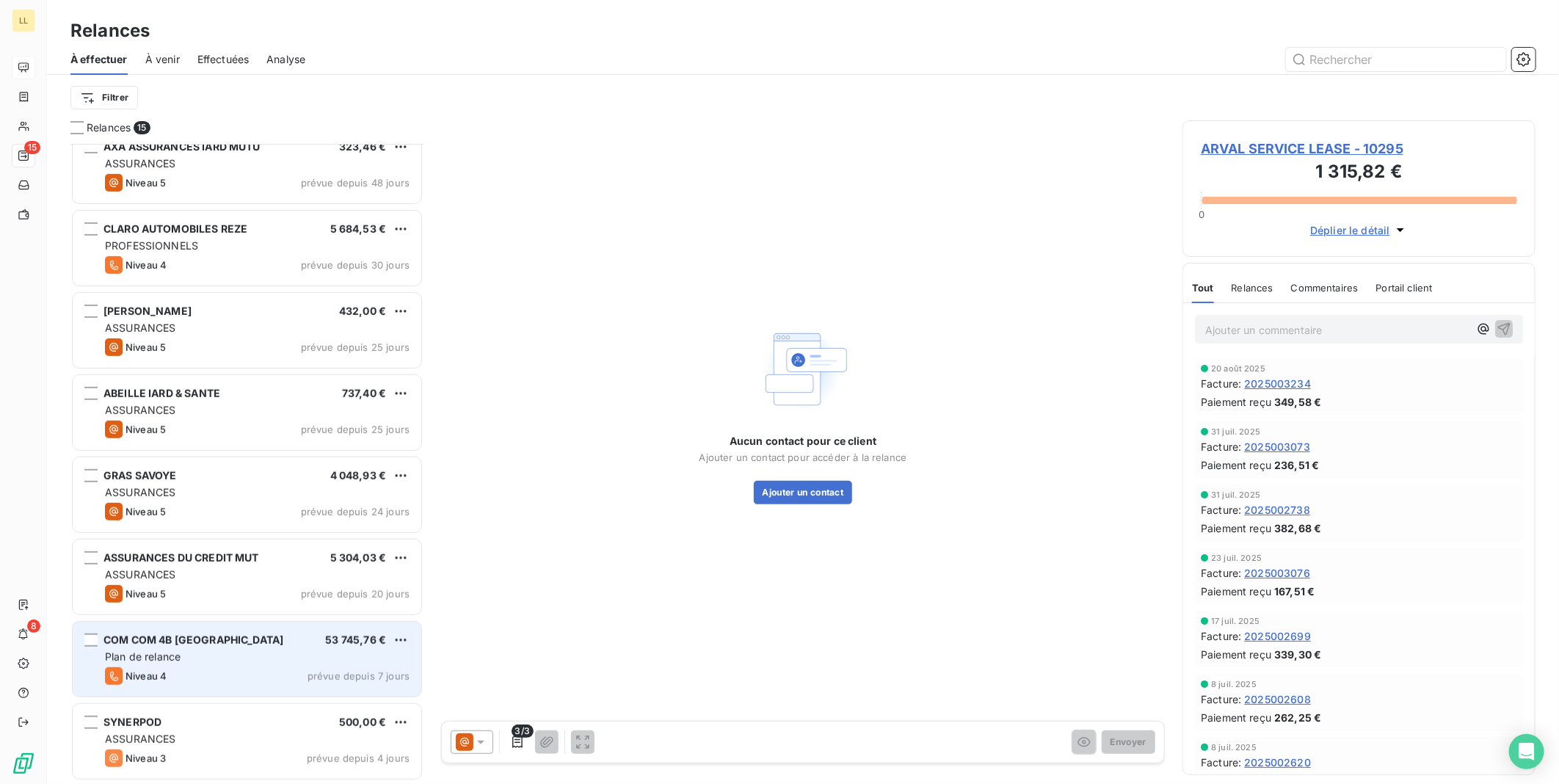
scroll to position [592, 0]
